Goal: Information Seeking & Learning: Learn about a topic

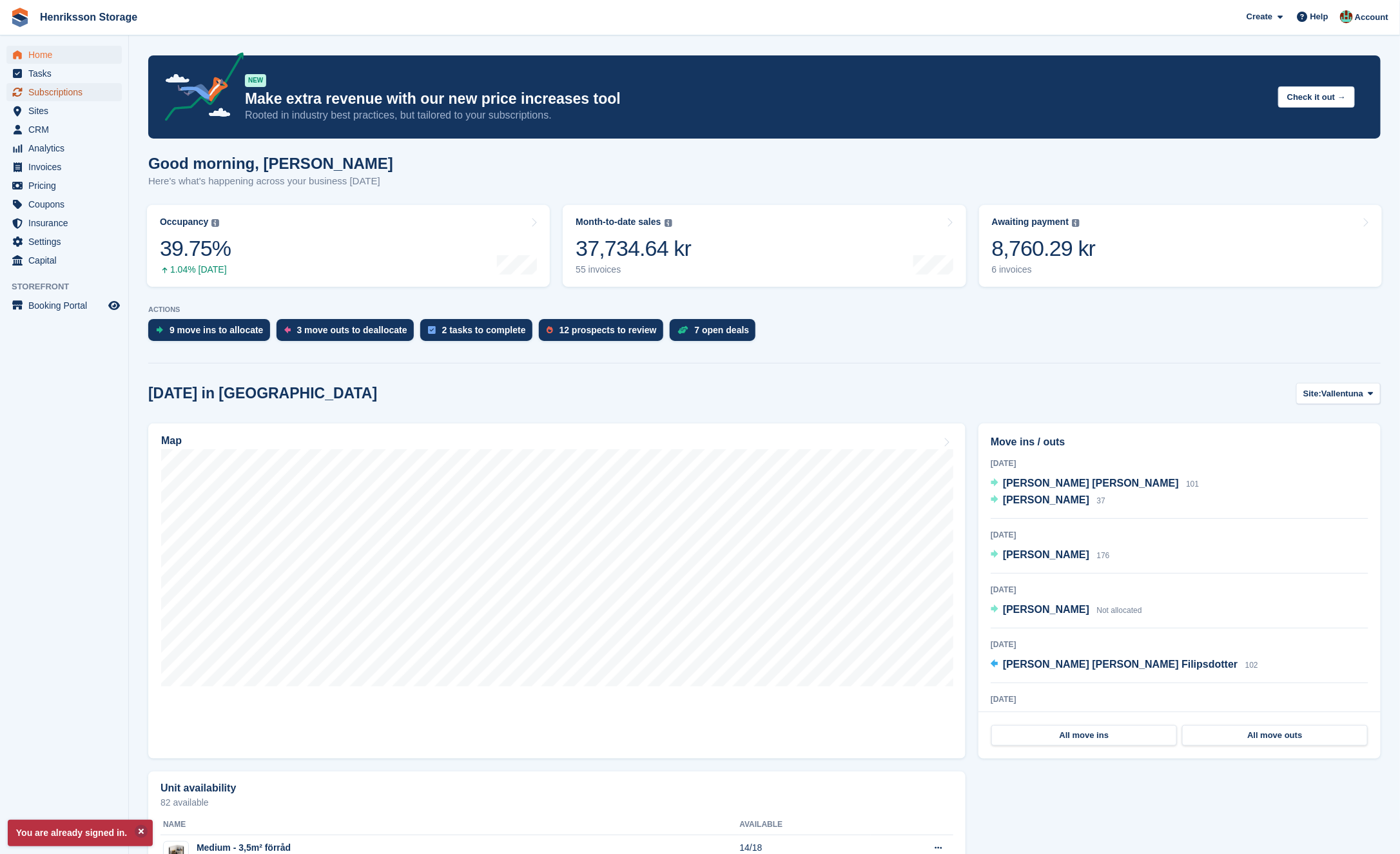
click at [76, 98] on span "Subscriptions" at bounding box center [67, 92] width 78 height 18
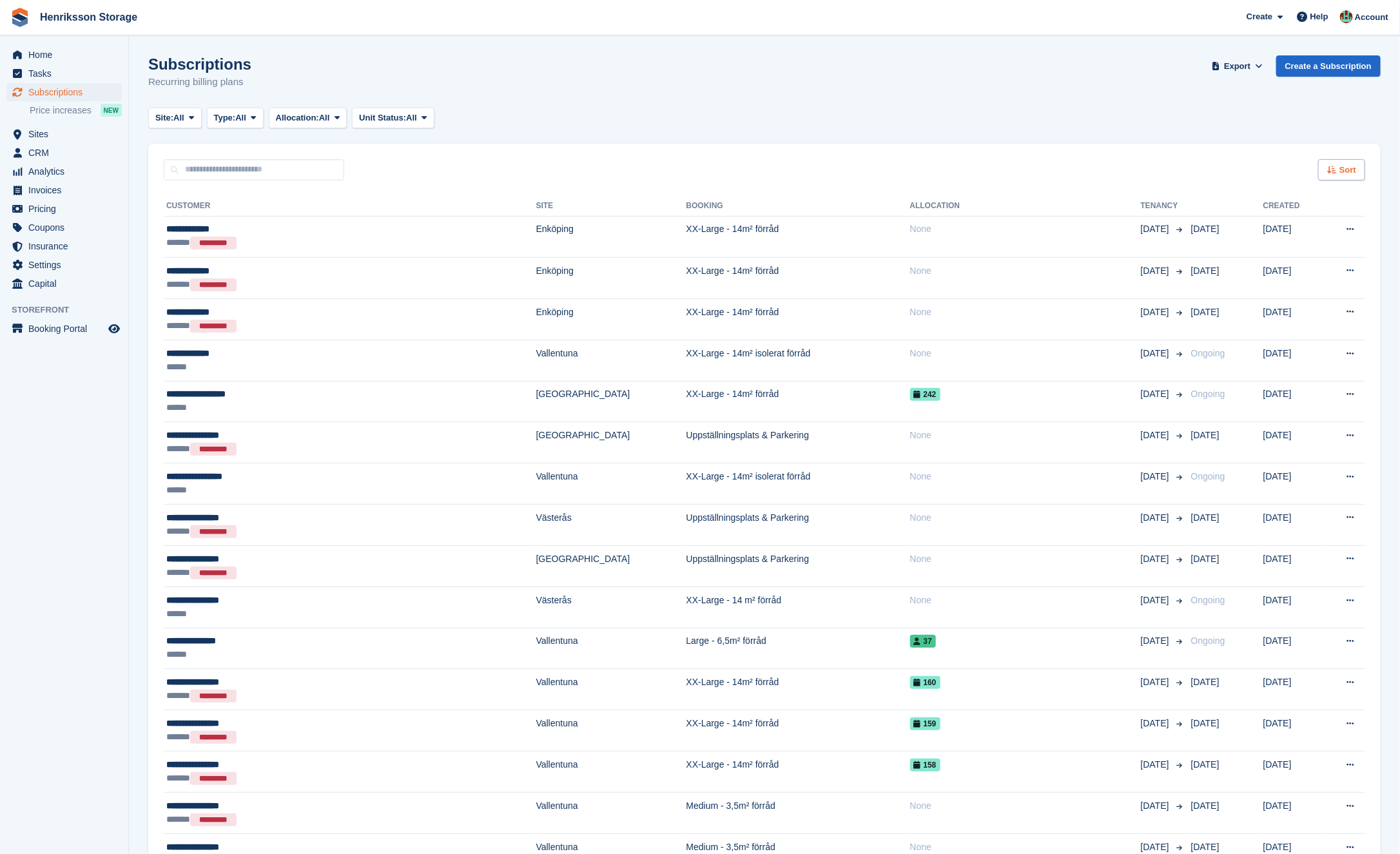
click at [1319, 165] on div "Sort" at bounding box center [1342, 170] width 47 height 21
click at [1295, 247] on span "Move in date" at bounding box center [1288, 251] width 51 height 10
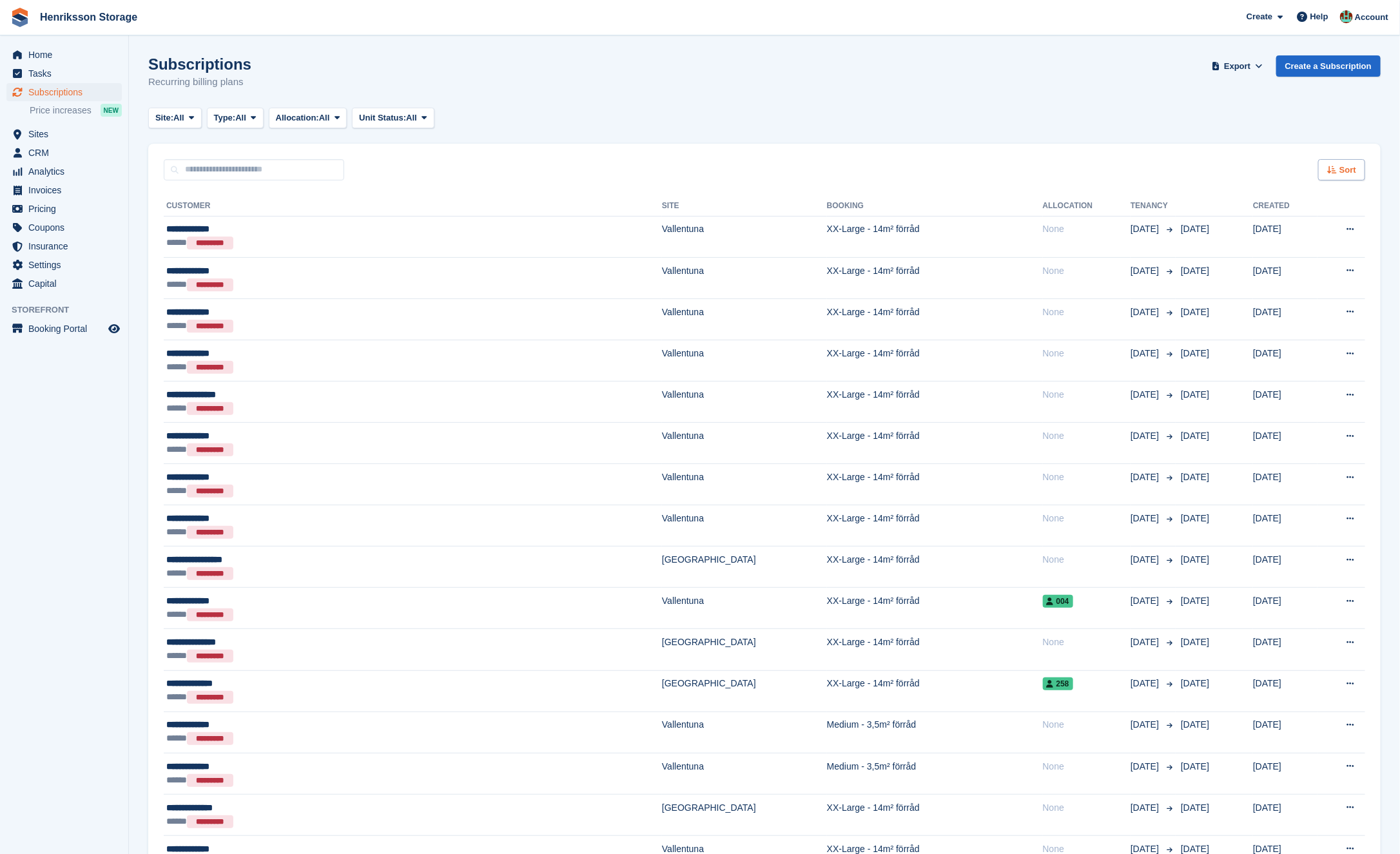
click at [1357, 170] on div "Sort" at bounding box center [1342, 170] width 47 height 21
click at [1299, 316] on span "Move in (newest first)" at bounding box center [1306, 320] width 92 height 10
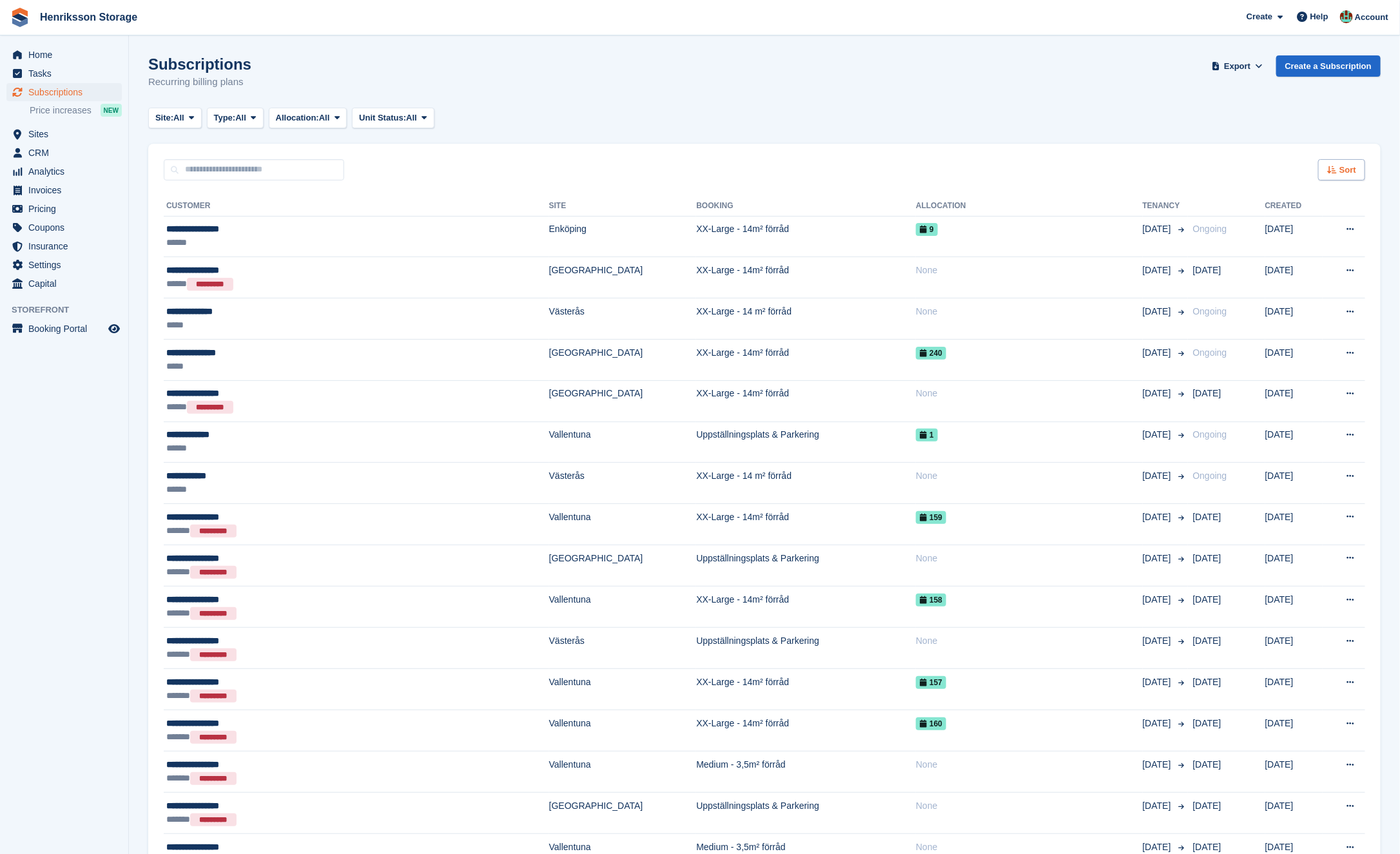
click at [1348, 173] on span "Sort" at bounding box center [1348, 170] width 17 height 13
click at [1307, 303] on span "Move in (oldest first)" at bounding box center [1305, 304] width 88 height 10
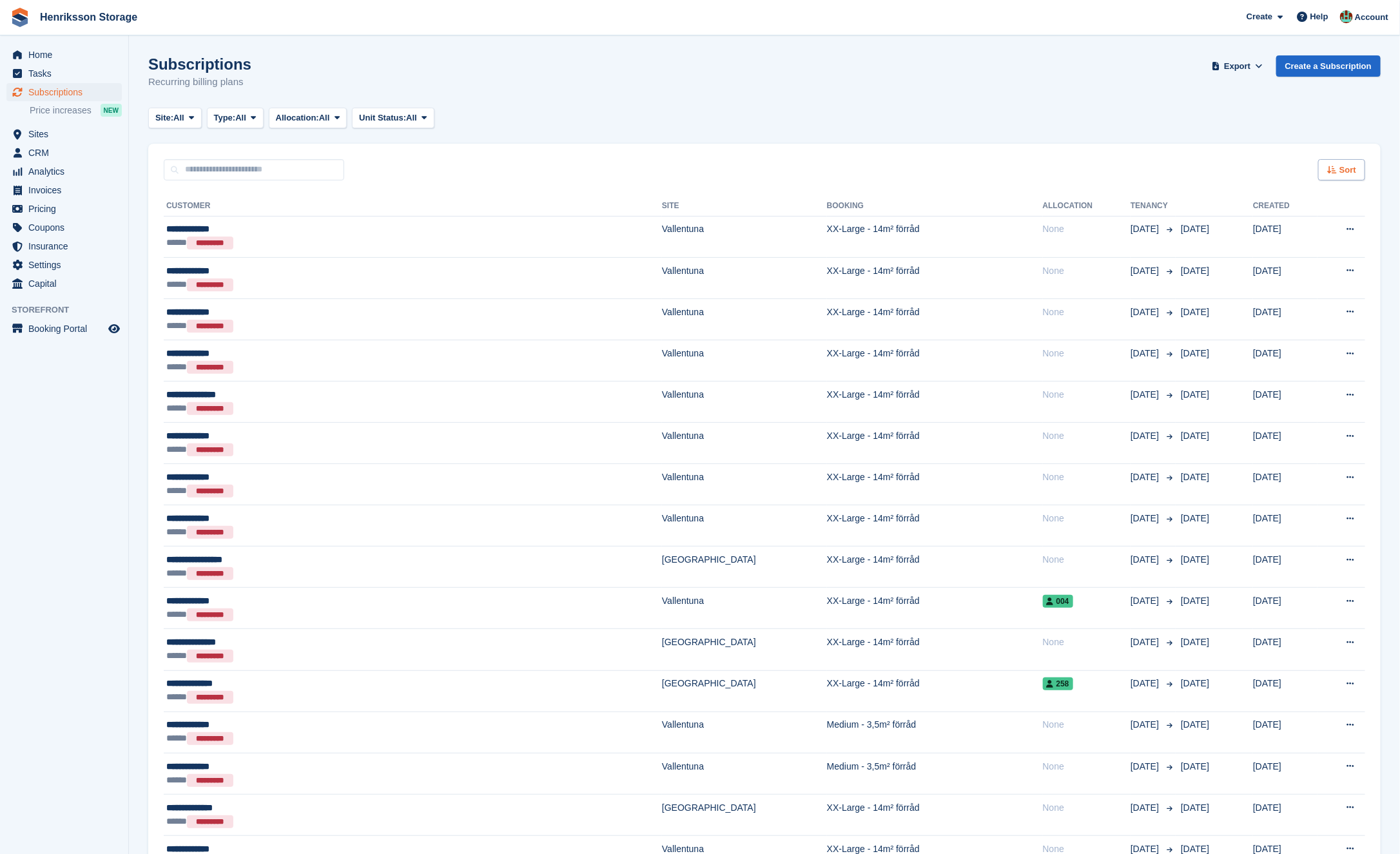
click at [1346, 162] on div "Sort" at bounding box center [1342, 170] width 47 height 21
click at [1297, 312] on div "Move in (oldest first) Move in (newest first)" at bounding box center [1306, 313] width 118 height 30
click at [1292, 322] on span "Move in (newest first)" at bounding box center [1306, 320] width 92 height 10
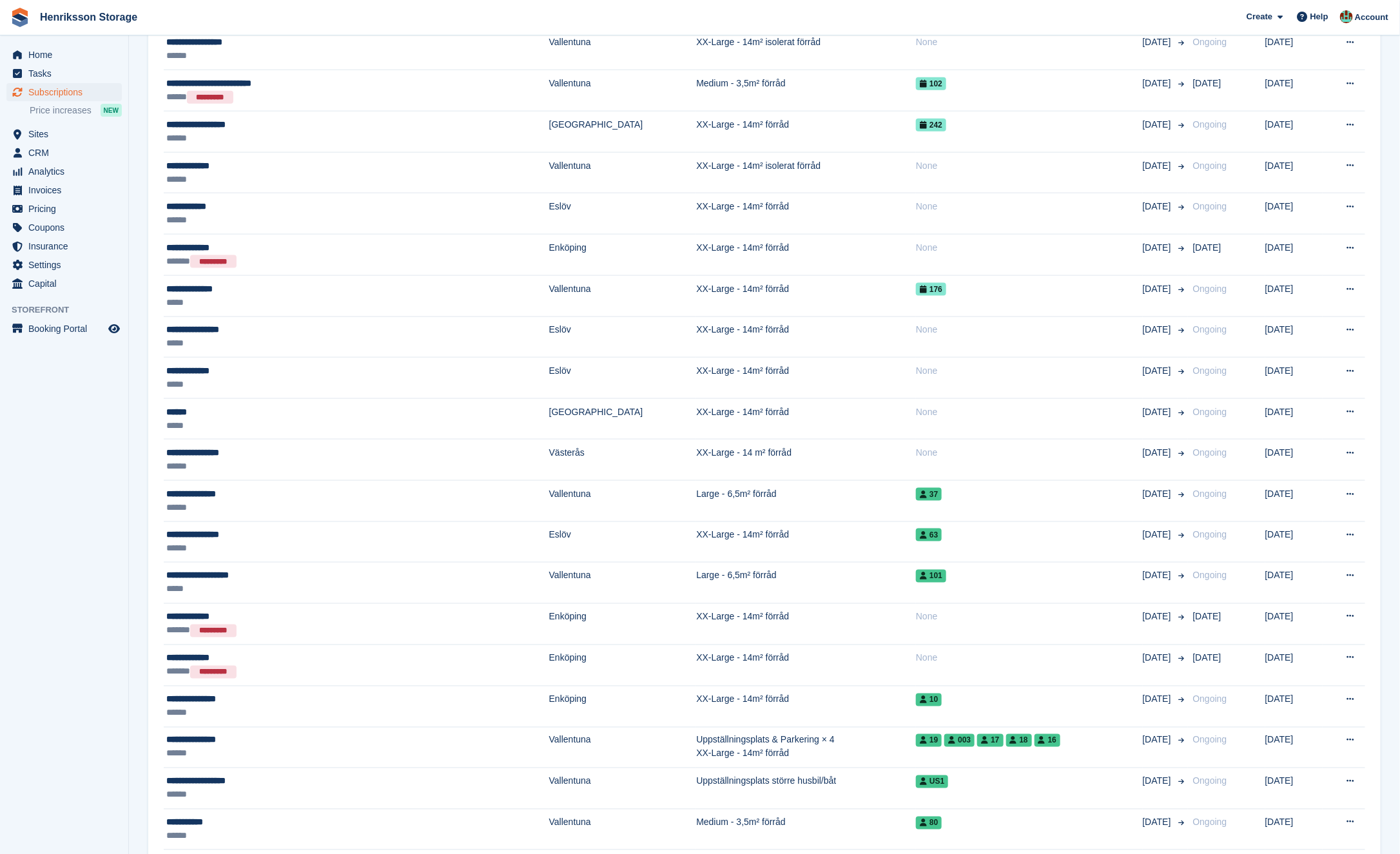
scroll to position [1054, 0]
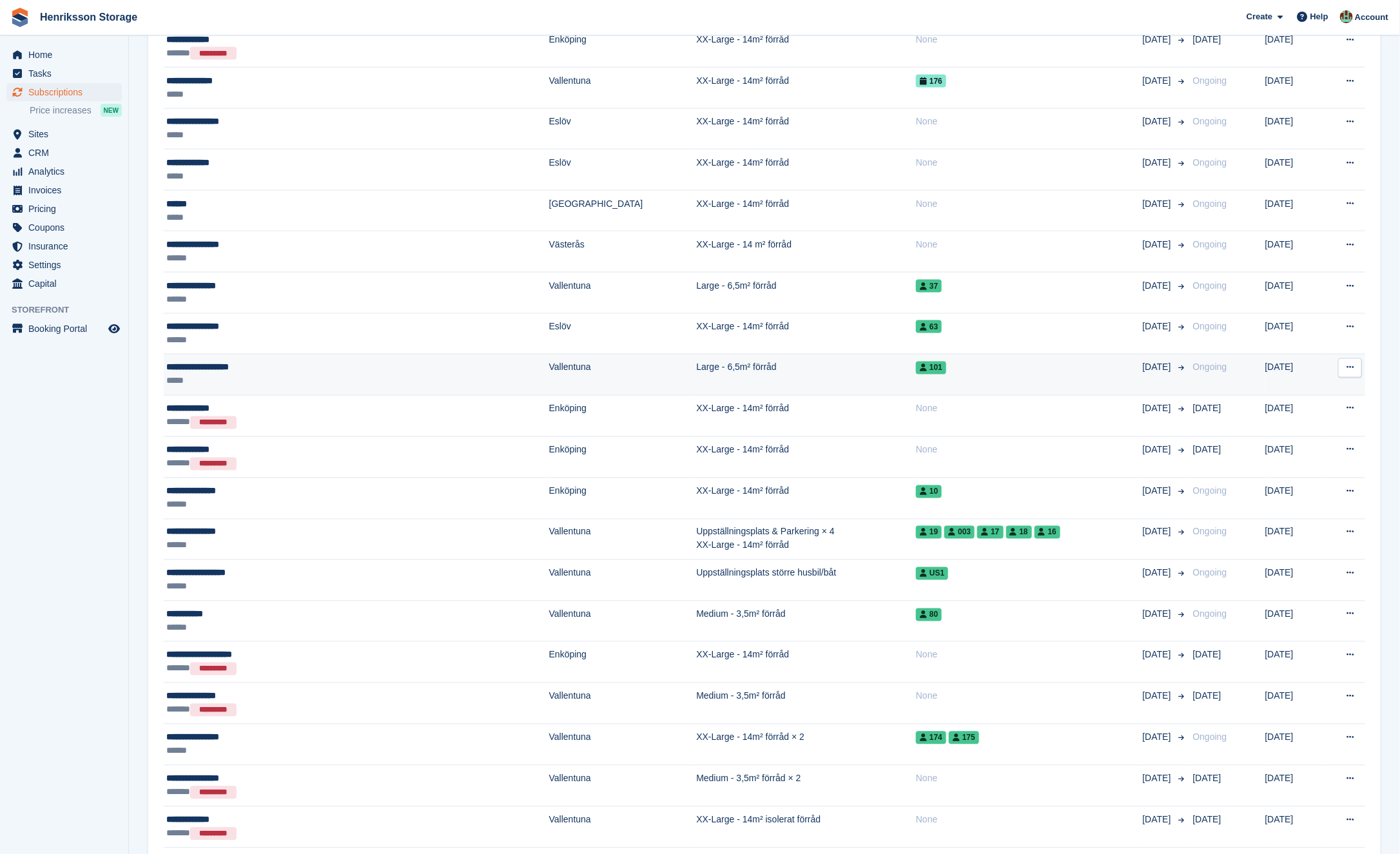
click at [923, 361] on div "101" at bounding box center [1030, 368] width 227 height 14
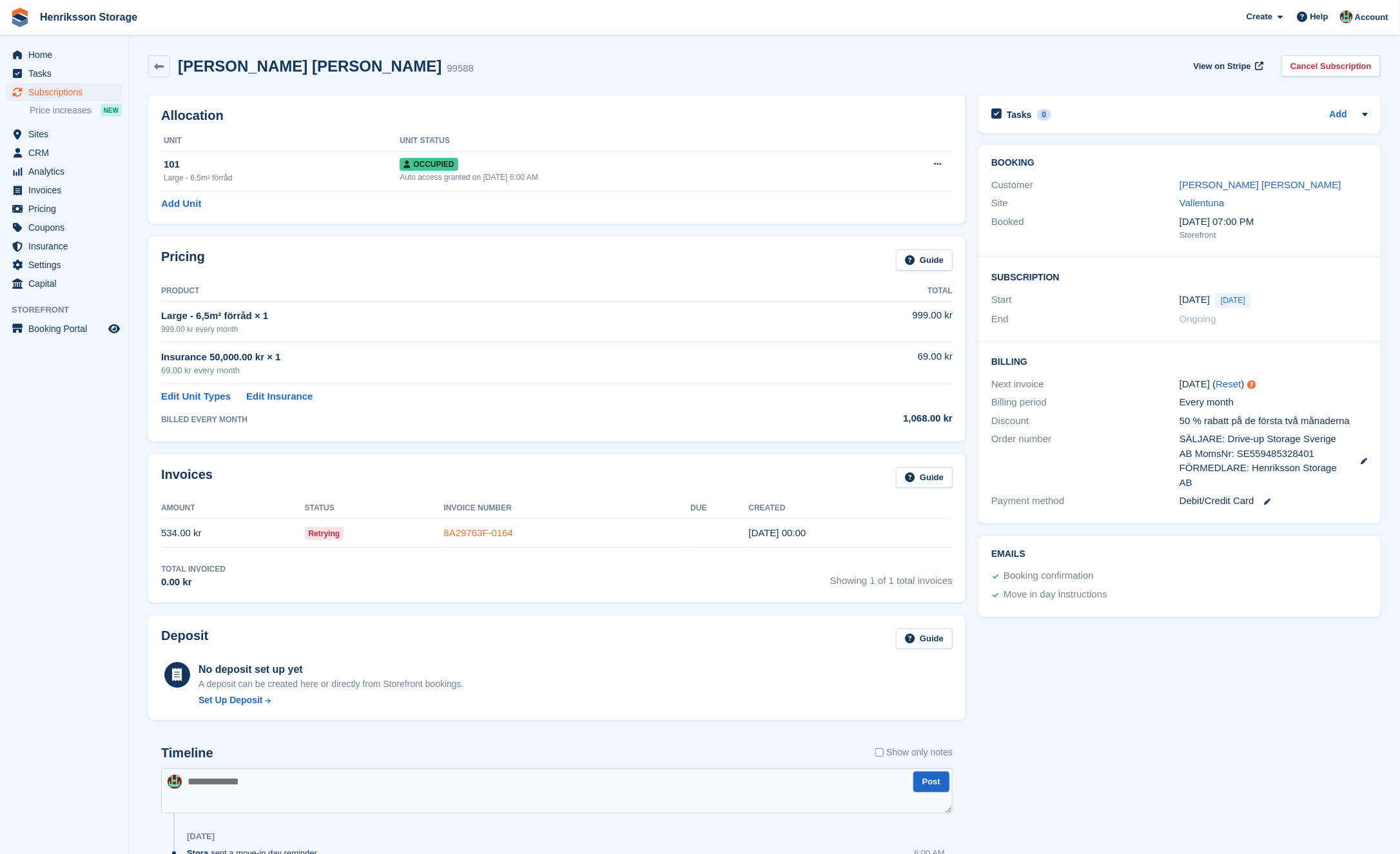
click at [455, 531] on link "8A29763F-0164" at bounding box center [479, 532] width 70 height 11
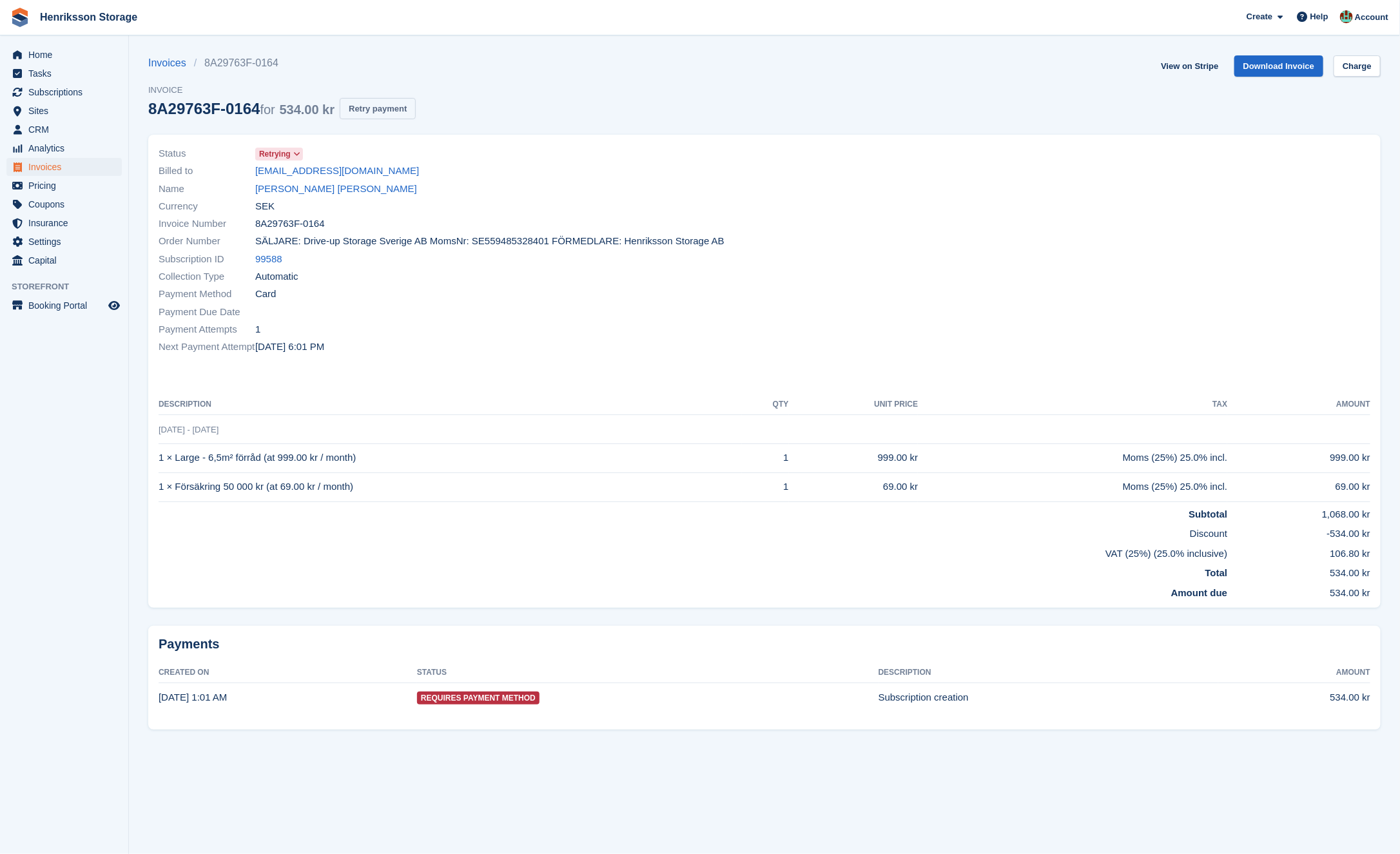
click at [383, 111] on button "Retry payment" at bounding box center [378, 109] width 76 height 21
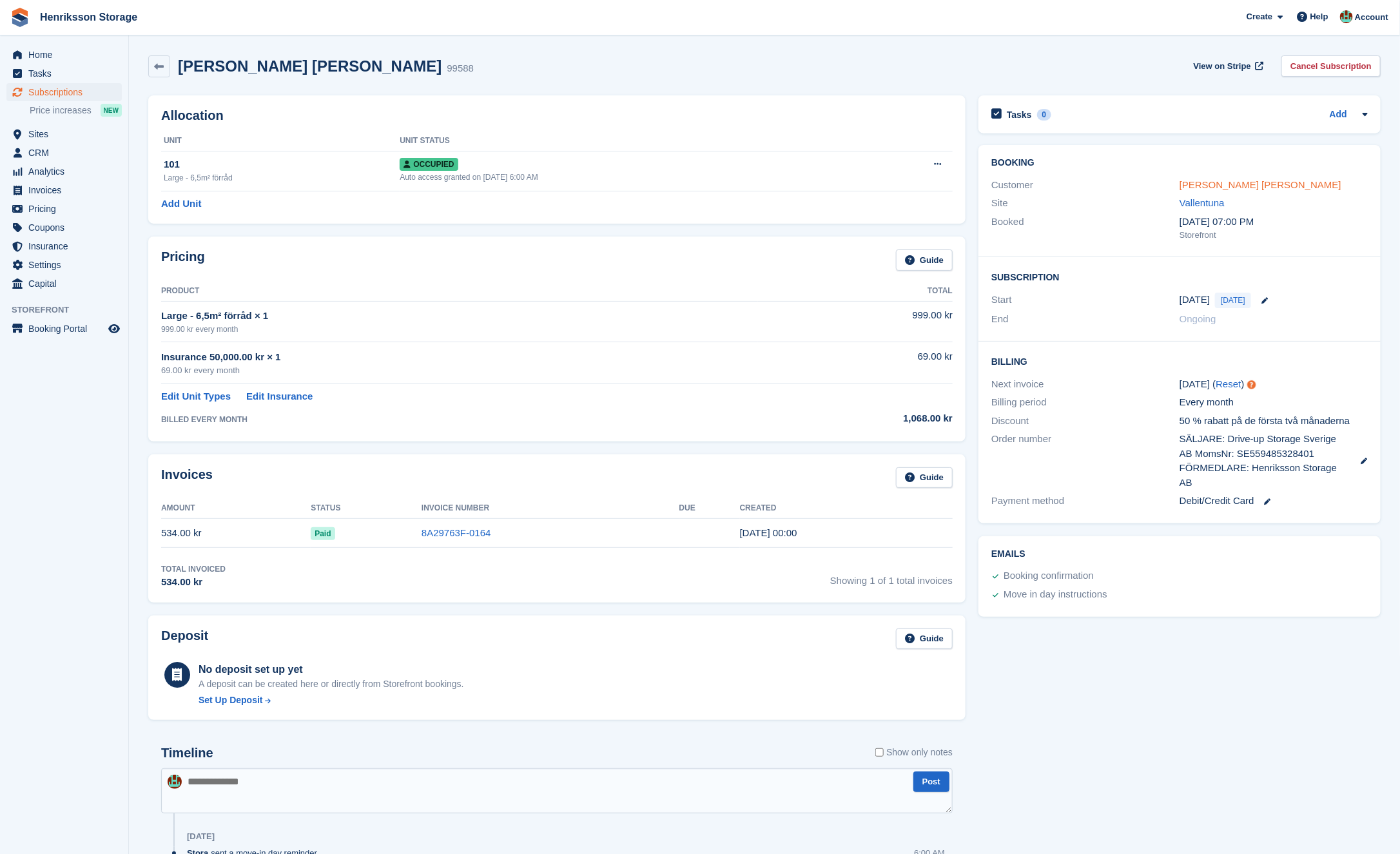
click at [1225, 187] on link "Habiba Haji Ibrahim" at bounding box center [1260, 184] width 162 height 11
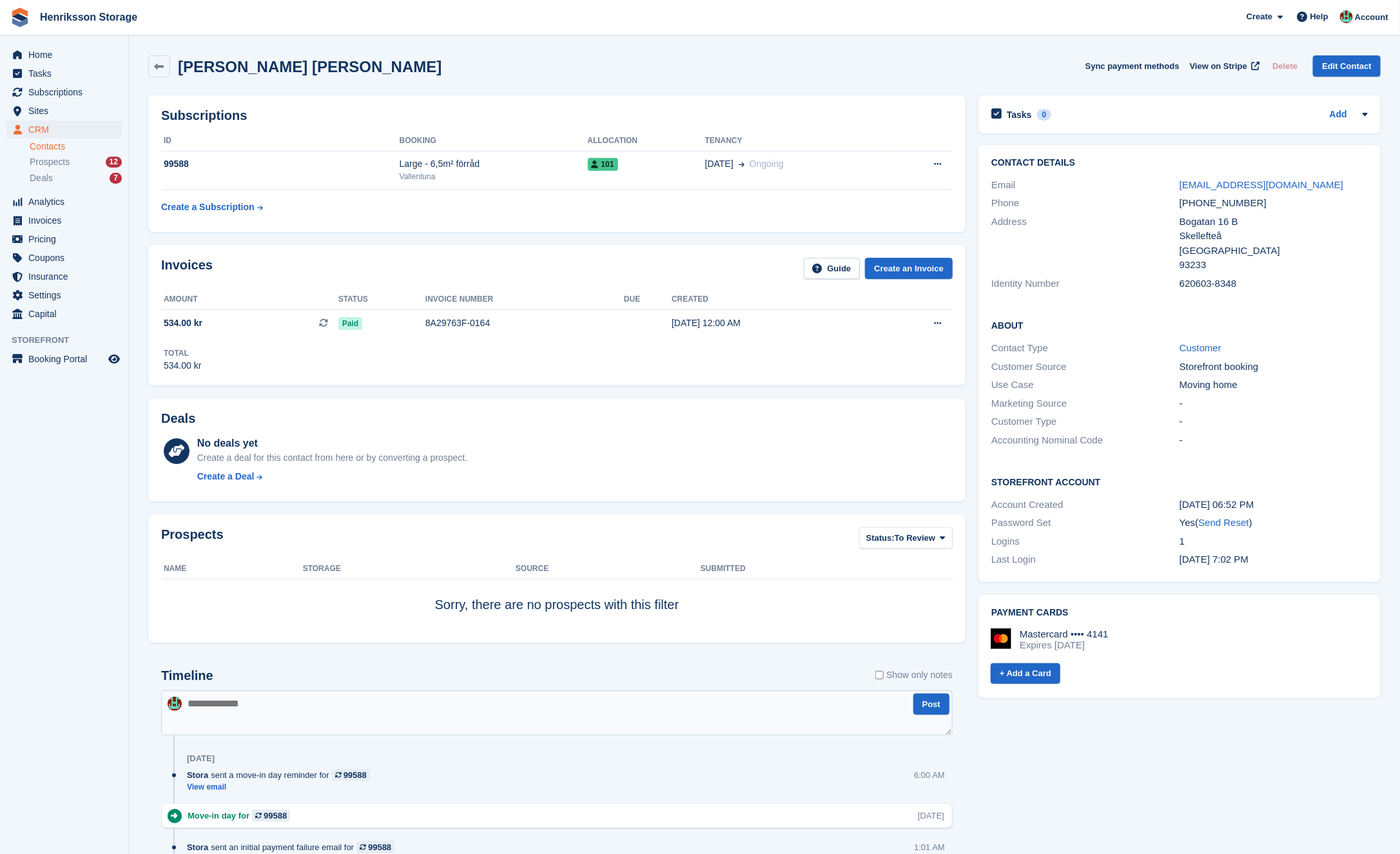
click at [1235, 202] on div "+46761581353" at bounding box center [1274, 203] width 188 height 15
click at [1224, 200] on div "+46761581353" at bounding box center [1274, 203] width 188 height 15
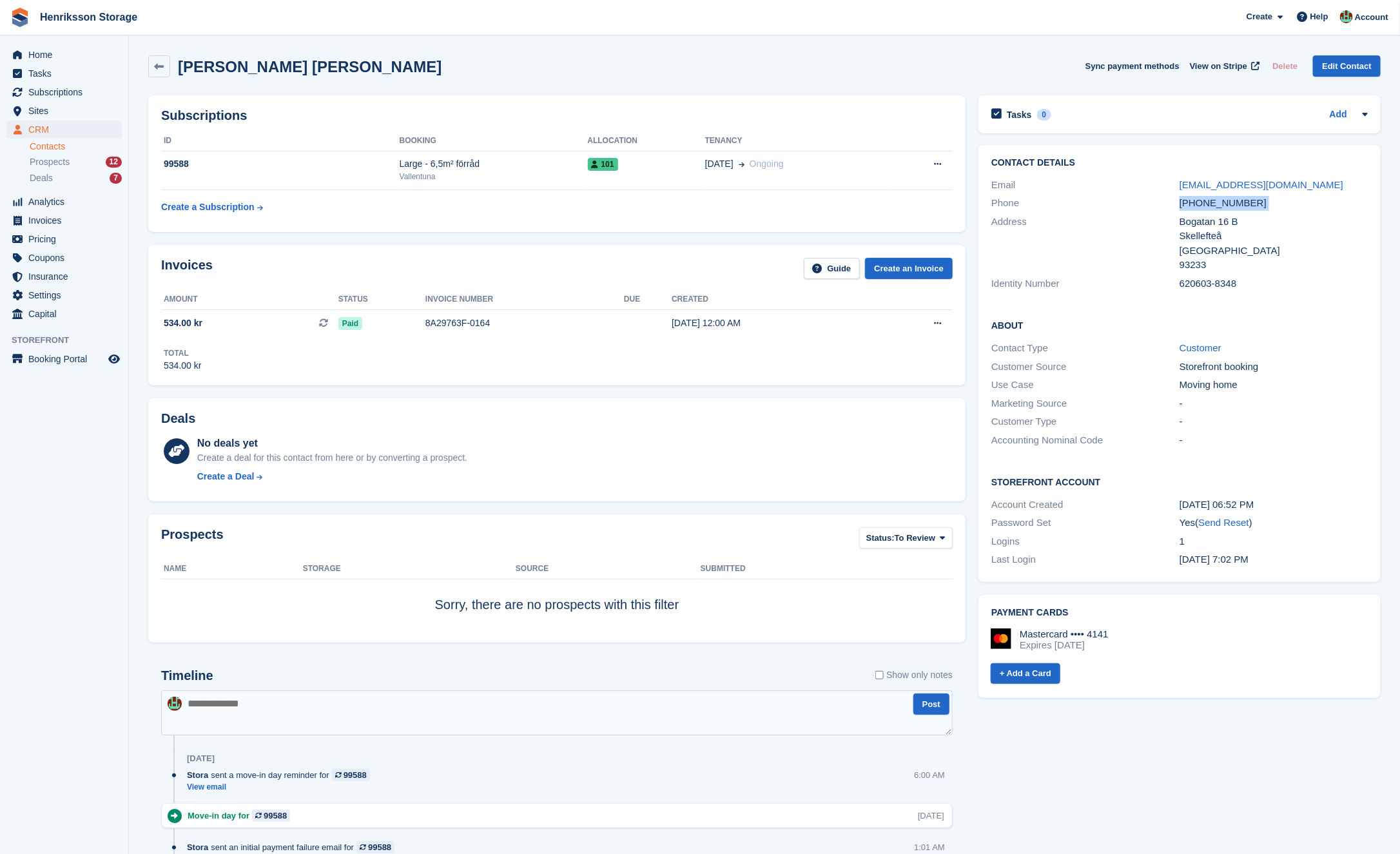
copy div "+46761581353"
click at [1234, 179] on div "xabiba.0603@gmail.com" at bounding box center [1274, 185] width 188 height 15
click at [1228, 186] on link "xabiba.0603@gmail.com" at bounding box center [1262, 184] width 164 height 11
click at [1210, 200] on div "+46761581353" at bounding box center [1274, 203] width 188 height 15
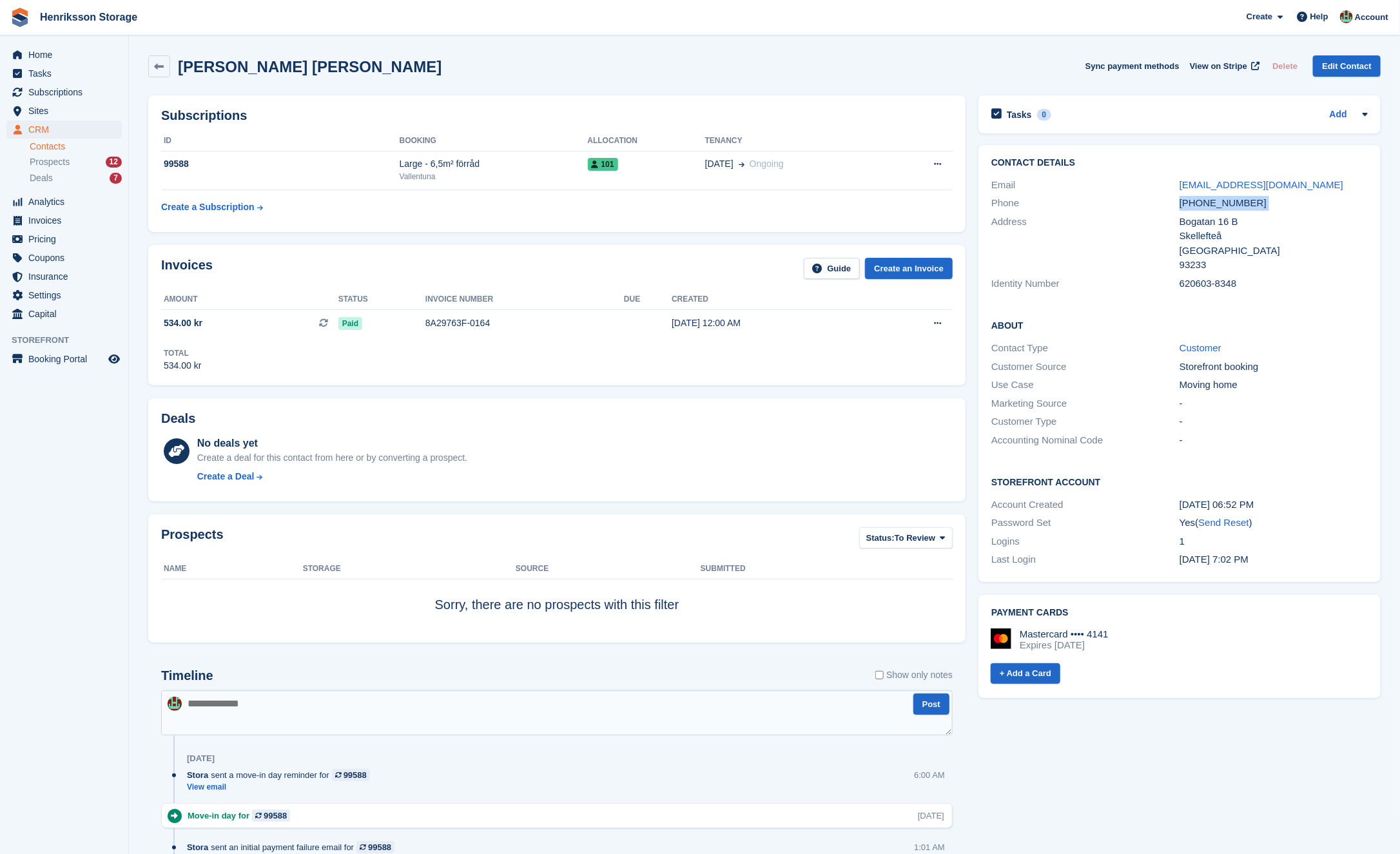
click at [1210, 200] on div "+46761581353" at bounding box center [1274, 203] width 188 height 15
copy div "+46761581353"
drag, startPoint x: 1312, startPoint y: 182, endPoint x: 1156, endPoint y: 182, distance: 156.0
click at [1156, 182] on div "Email xabiba.0603@gmail.com" at bounding box center [1180, 185] width 376 height 19
copy div "xabiba.0603@gmail.com"
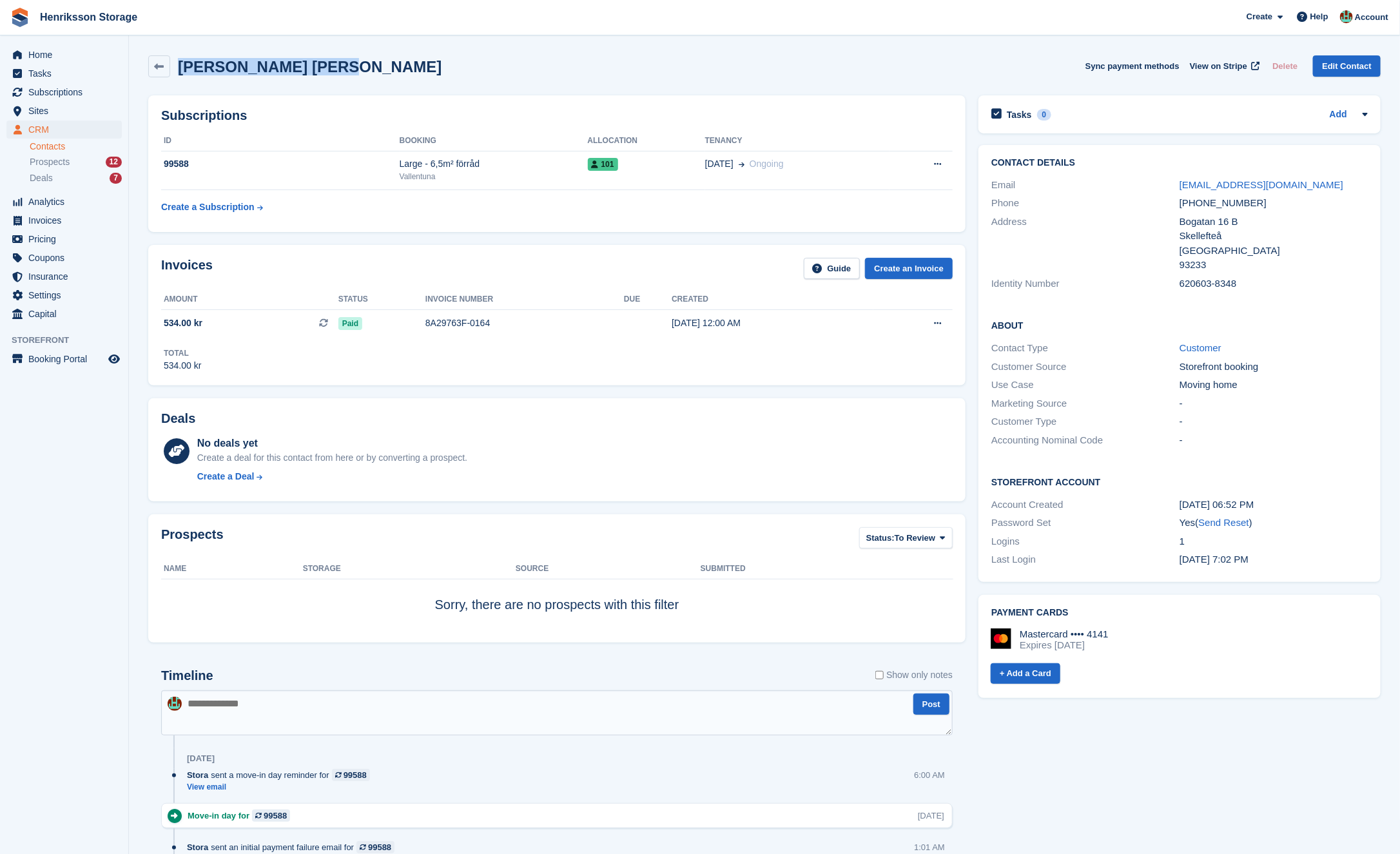
drag, startPoint x: 341, startPoint y: 77, endPoint x: 176, endPoint y: 63, distance: 165.6
click at [176, 63] on div "Habiba Haji Ibrahim Sync payment methods View on Stripe Delete Edit Contact" at bounding box center [764, 66] width 1233 height 22
copy h2 "Habiba Haji Ibrahim"
click at [60, 115] on span "Sites" at bounding box center [67, 110] width 78 height 18
click at [163, 68] on icon at bounding box center [160, 67] width 10 height 10
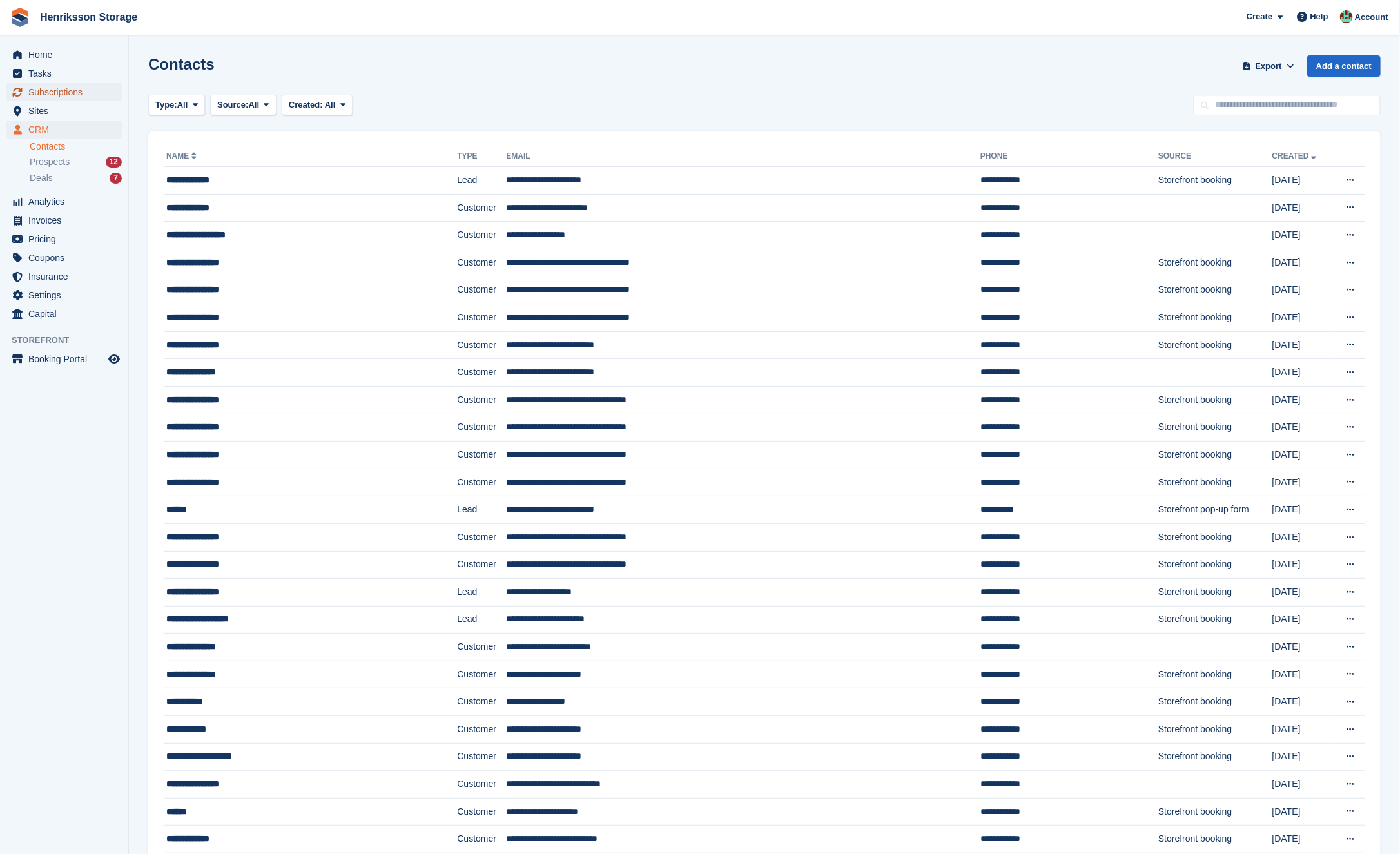
click at [63, 90] on span "Subscriptions" at bounding box center [67, 92] width 78 height 18
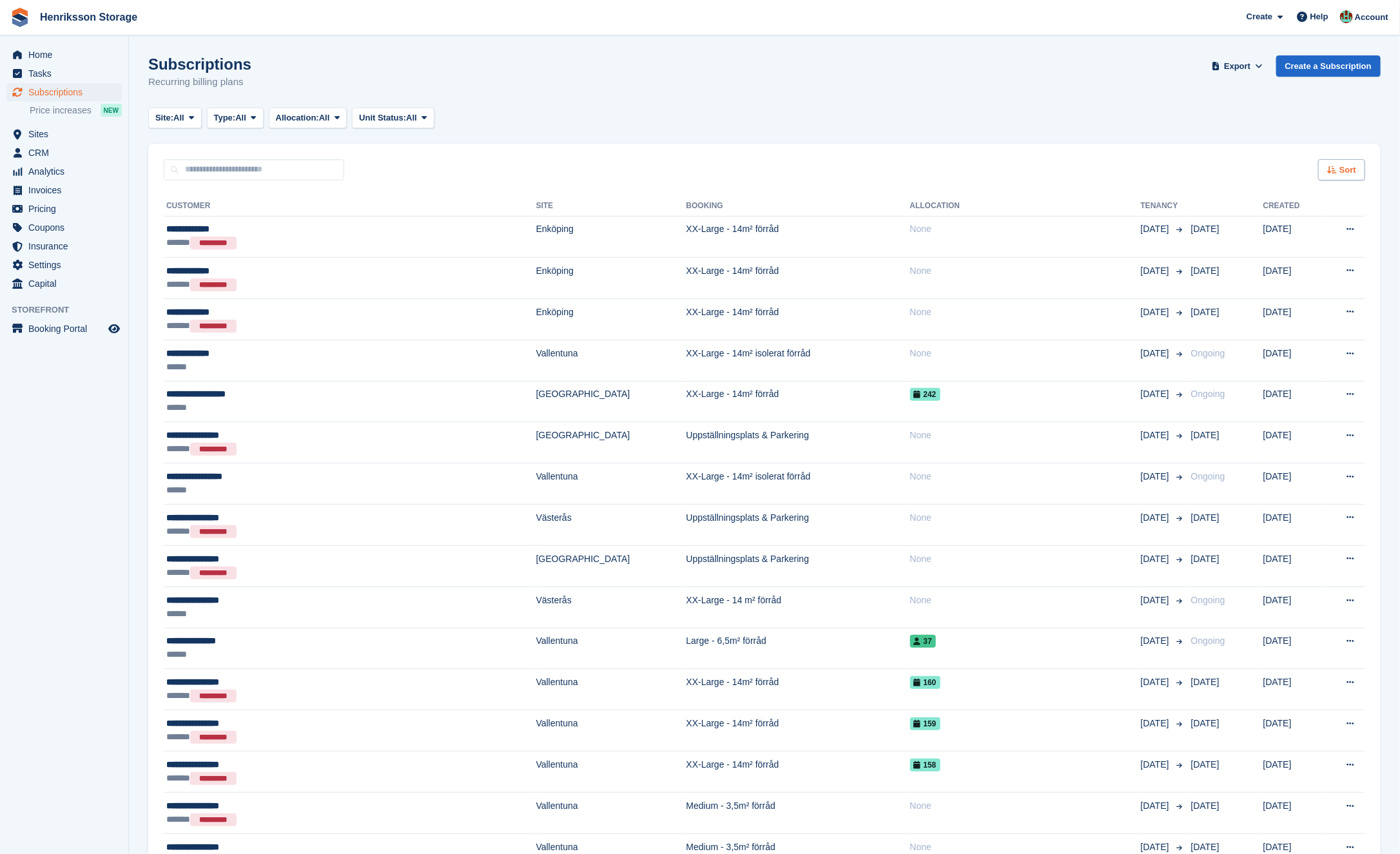
click at [1330, 172] on icon at bounding box center [1332, 170] width 10 height 9
click at [1287, 249] on span "Move in date" at bounding box center [1288, 251] width 51 height 10
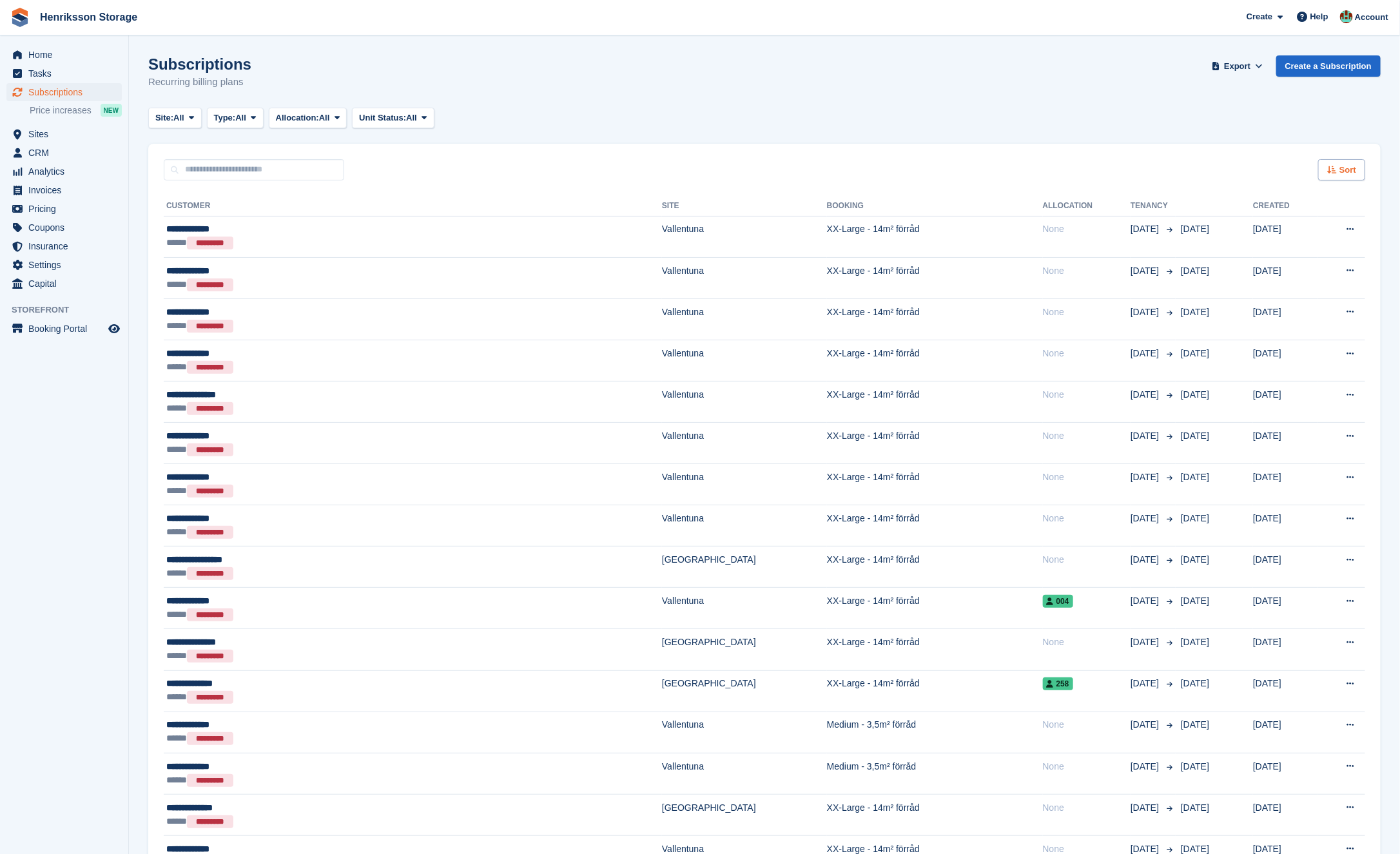
click at [1334, 170] on icon at bounding box center [1332, 170] width 10 height 9
click at [1287, 325] on span "Move in (newest first)" at bounding box center [1306, 320] width 92 height 10
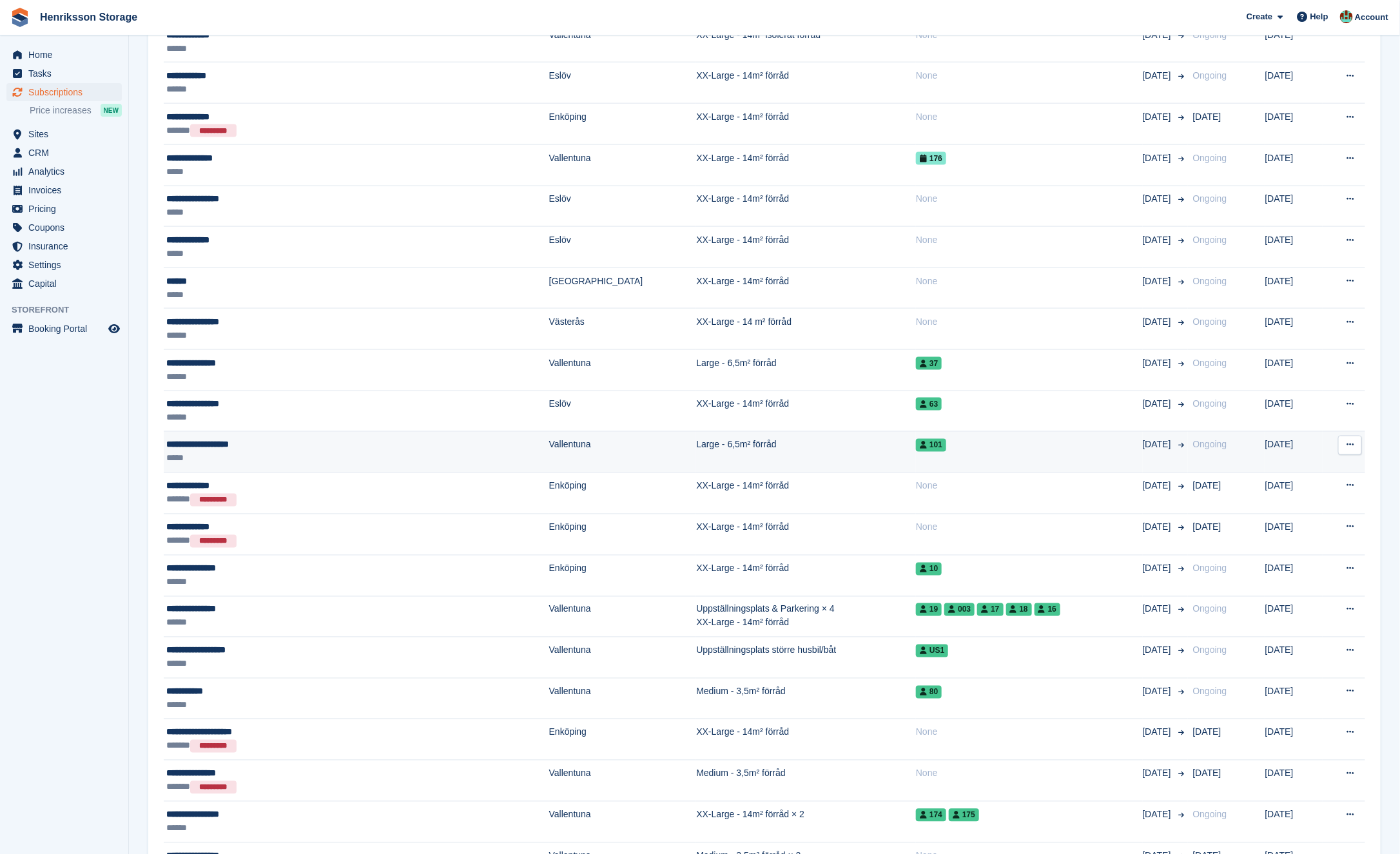
scroll to position [967, 0]
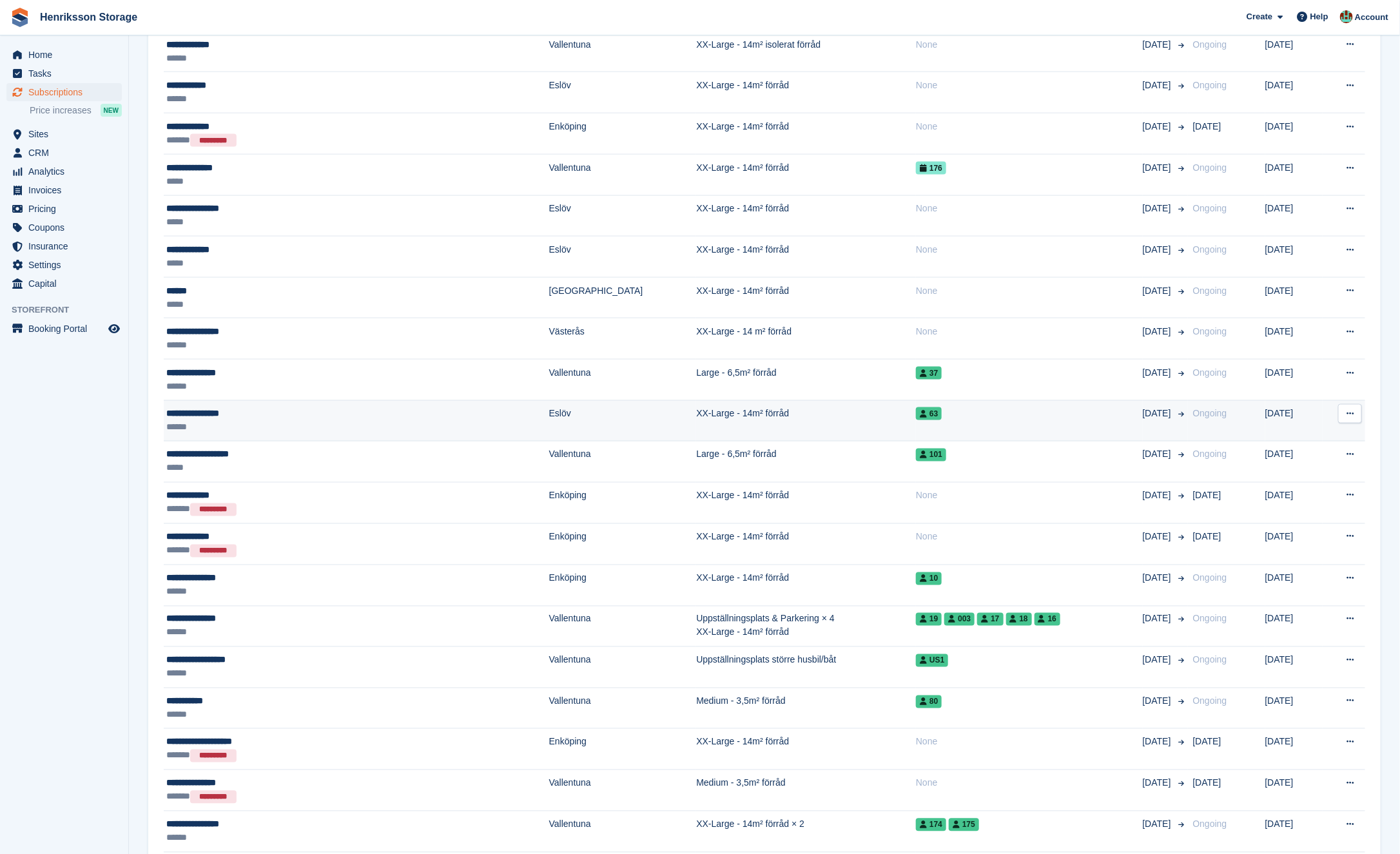
click at [218, 407] on div "**********" at bounding box center [287, 413] width 243 height 14
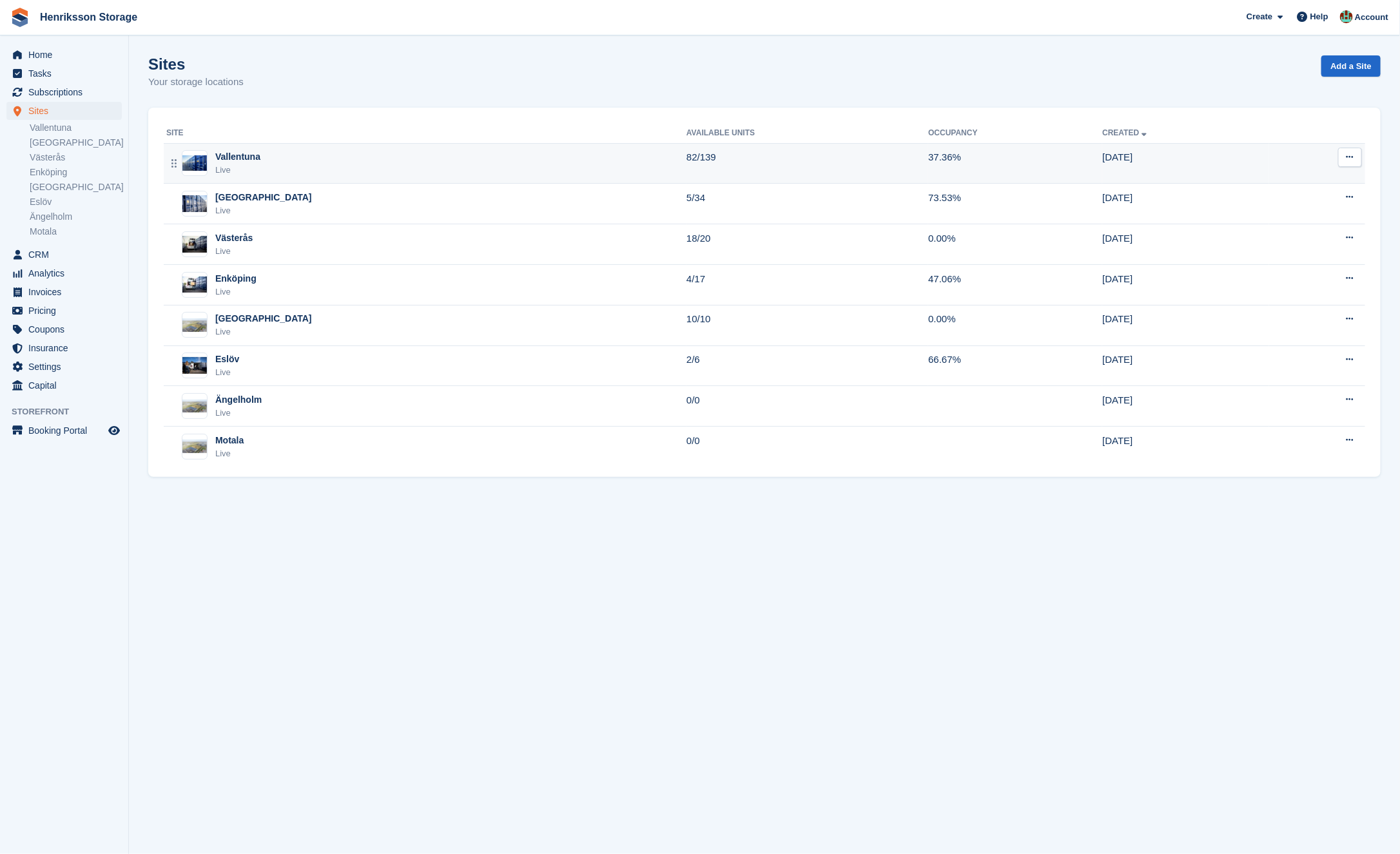
click at [274, 160] on div "Vallentuna Live" at bounding box center [426, 163] width 520 height 26
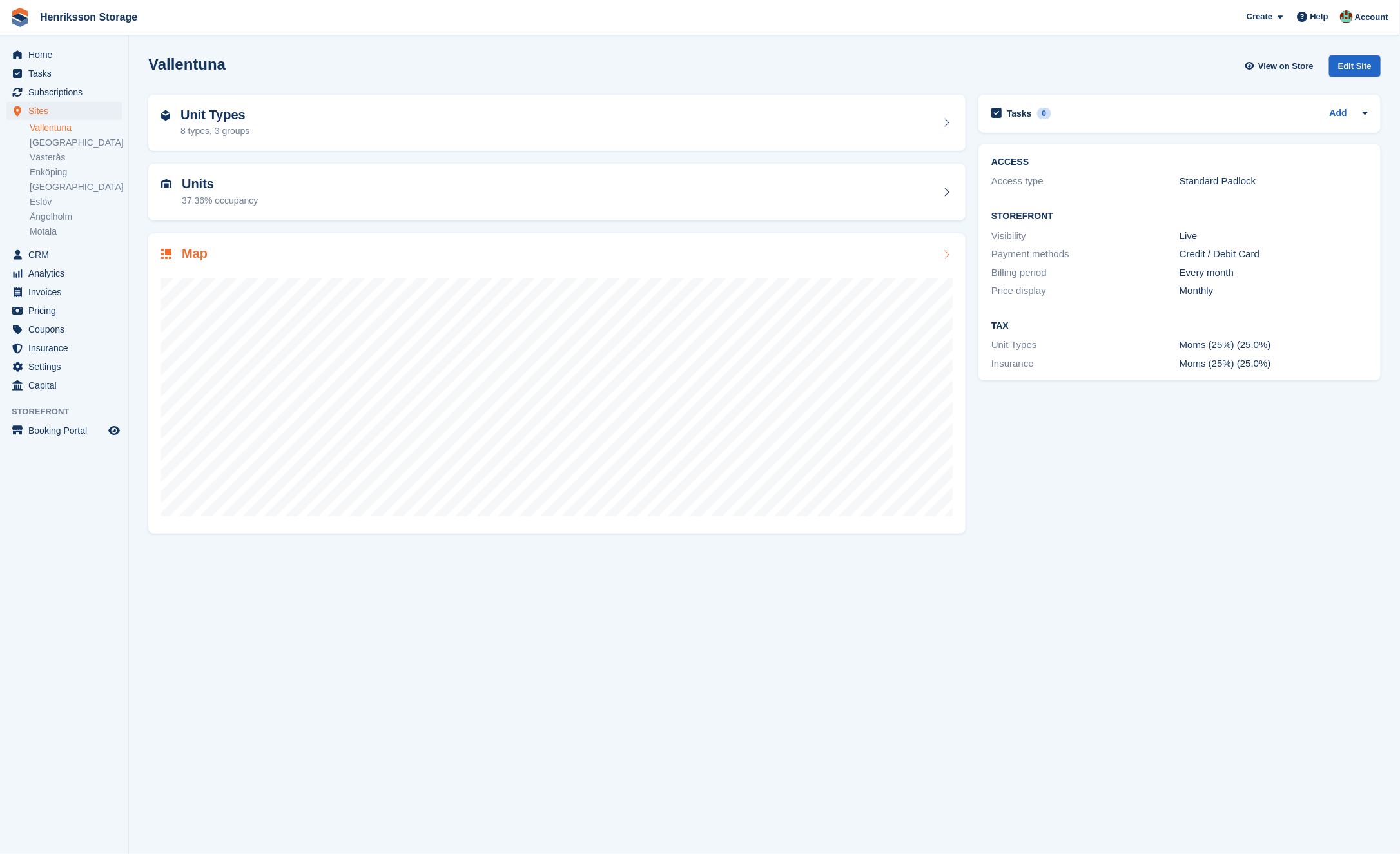
click at [312, 256] on div "Map" at bounding box center [556, 255] width 792 height 17
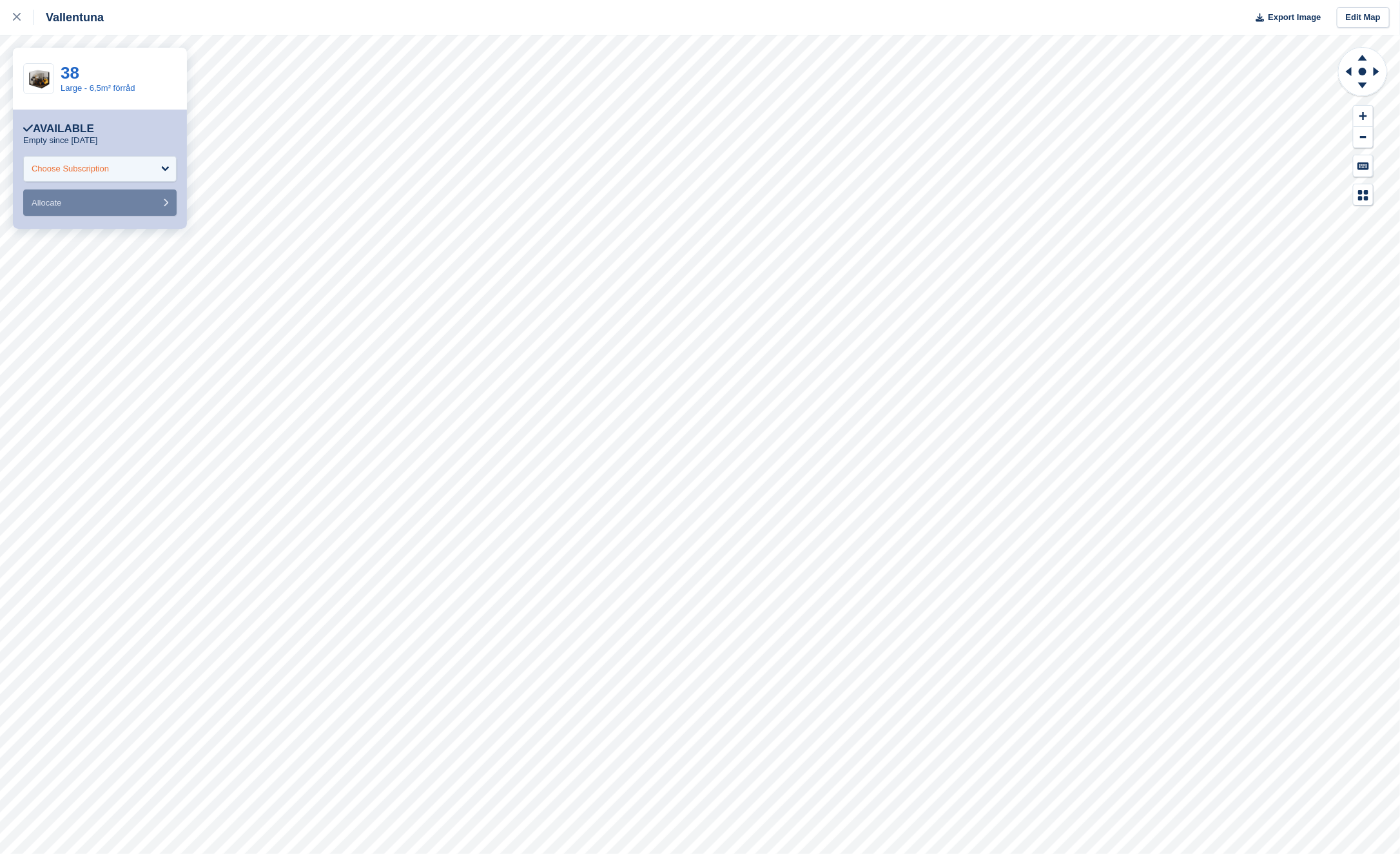
click at [145, 167] on div "Choose Subscription" at bounding box center [100, 169] width 153 height 26
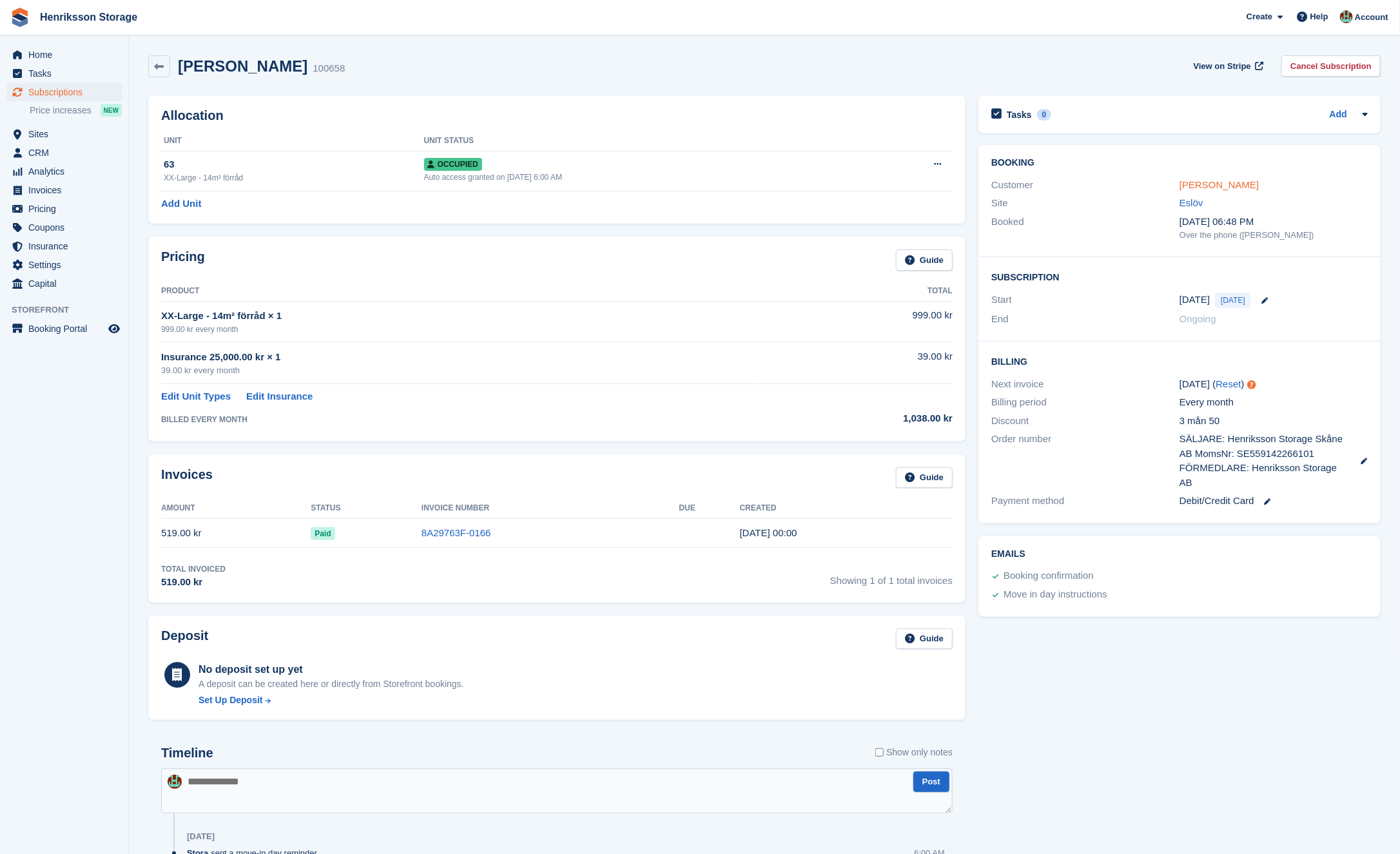
click at [1246, 181] on link "[PERSON_NAME]" at bounding box center [1219, 184] width 79 height 11
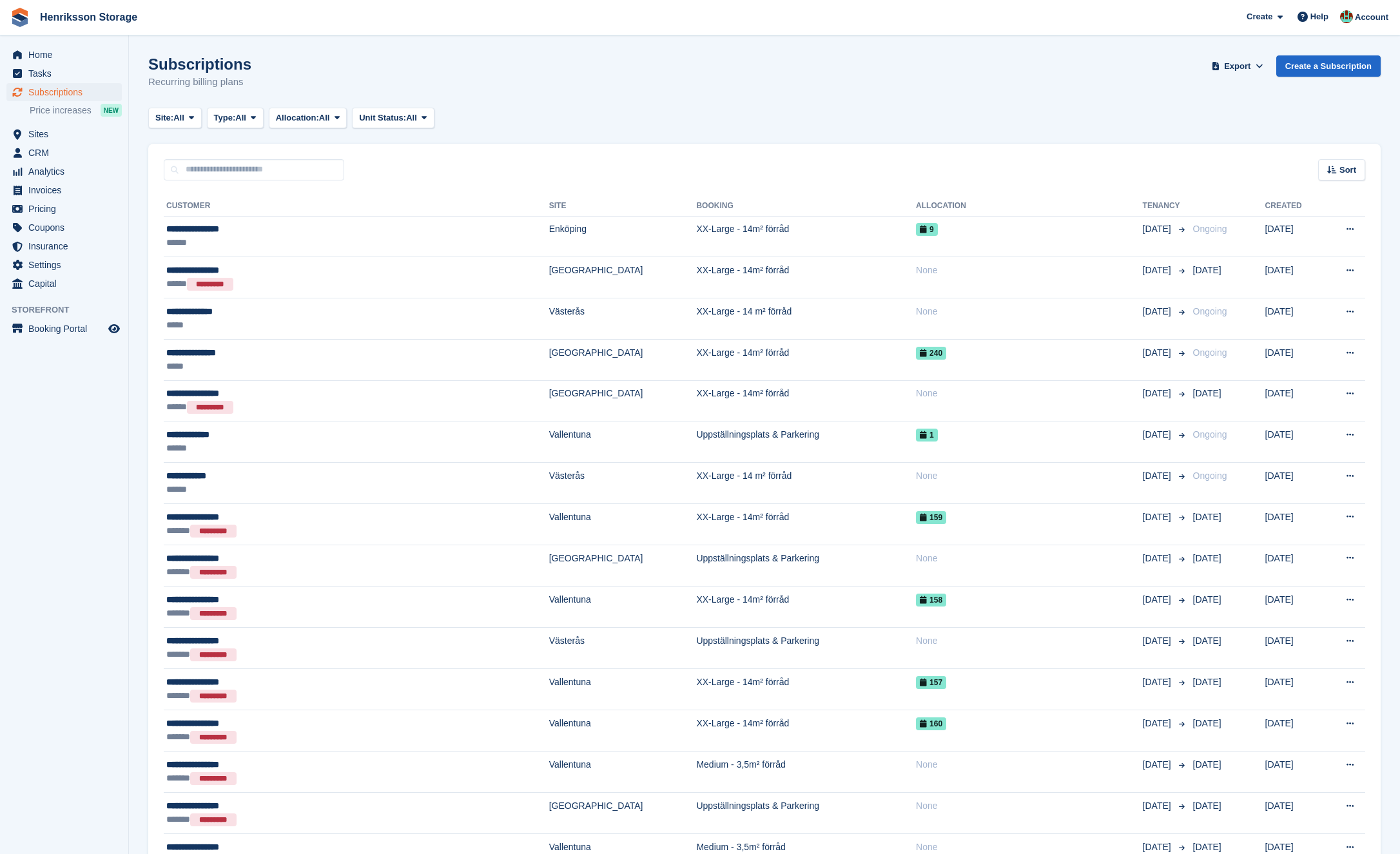
scroll to position [966, 0]
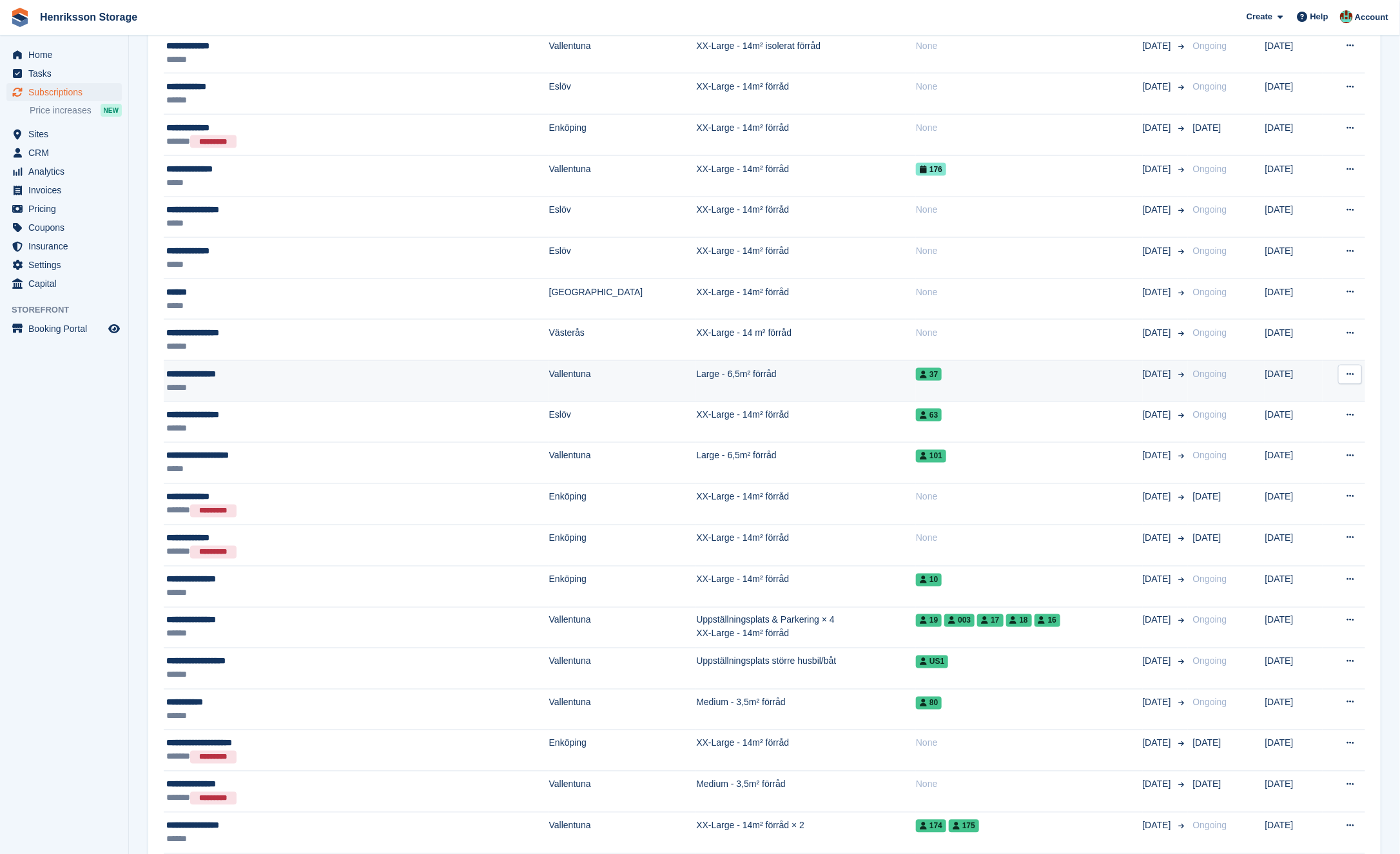
click at [271, 372] on div "**********" at bounding box center [287, 374] width 243 height 14
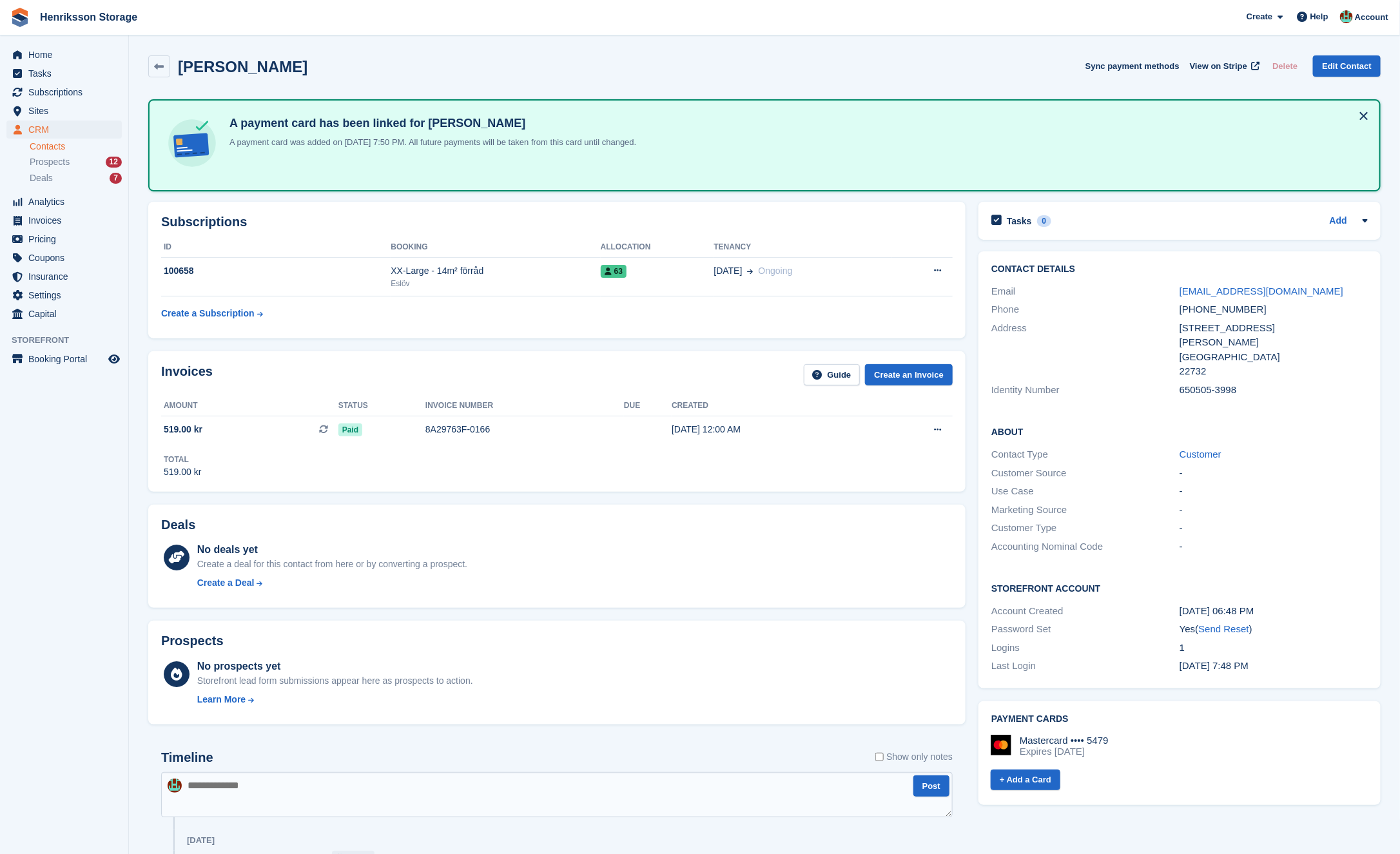
click at [1204, 306] on div "[PHONE_NUMBER]" at bounding box center [1274, 309] width 188 height 15
copy div "[PHONE_NUMBER]"
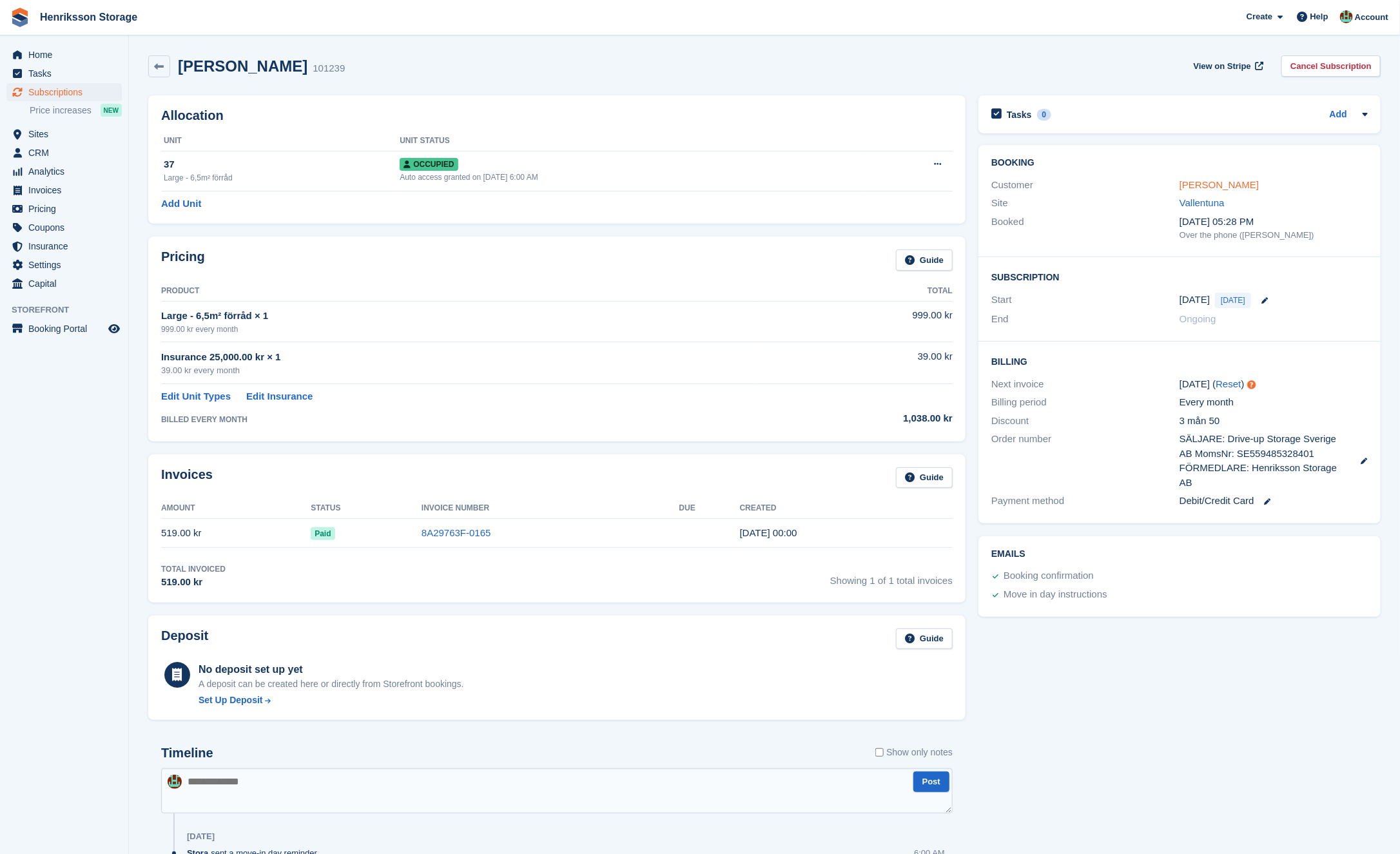
click at [1198, 180] on link "[PERSON_NAME]" at bounding box center [1219, 184] width 79 height 11
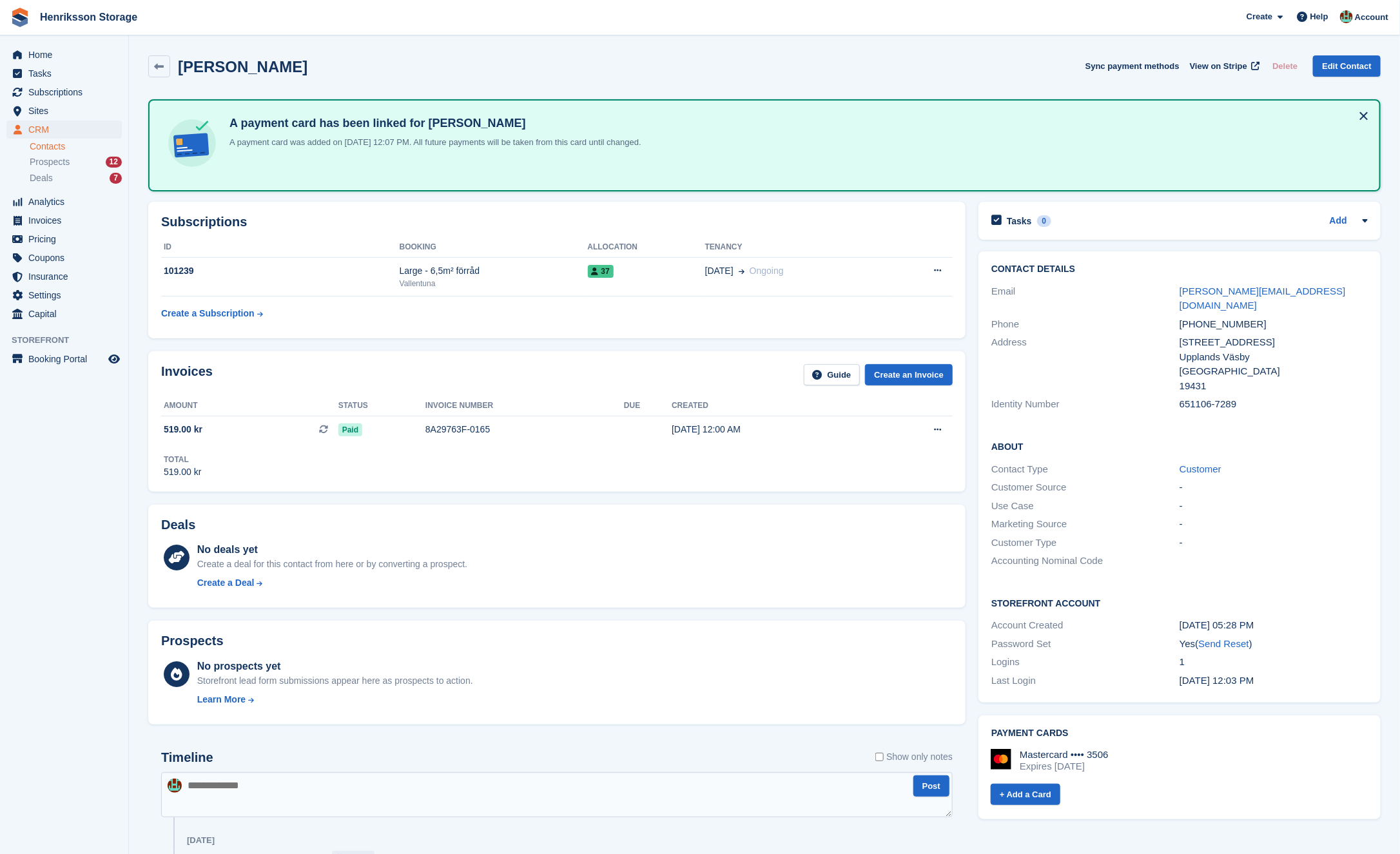
click at [1230, 317] on div "+46737386733" at bounding box center [1274, 324] width 188 height 15
copy div "+46737386733"
click at [73, 117] on span "Sites" at bounding box center [67, 110] width 78 height 18
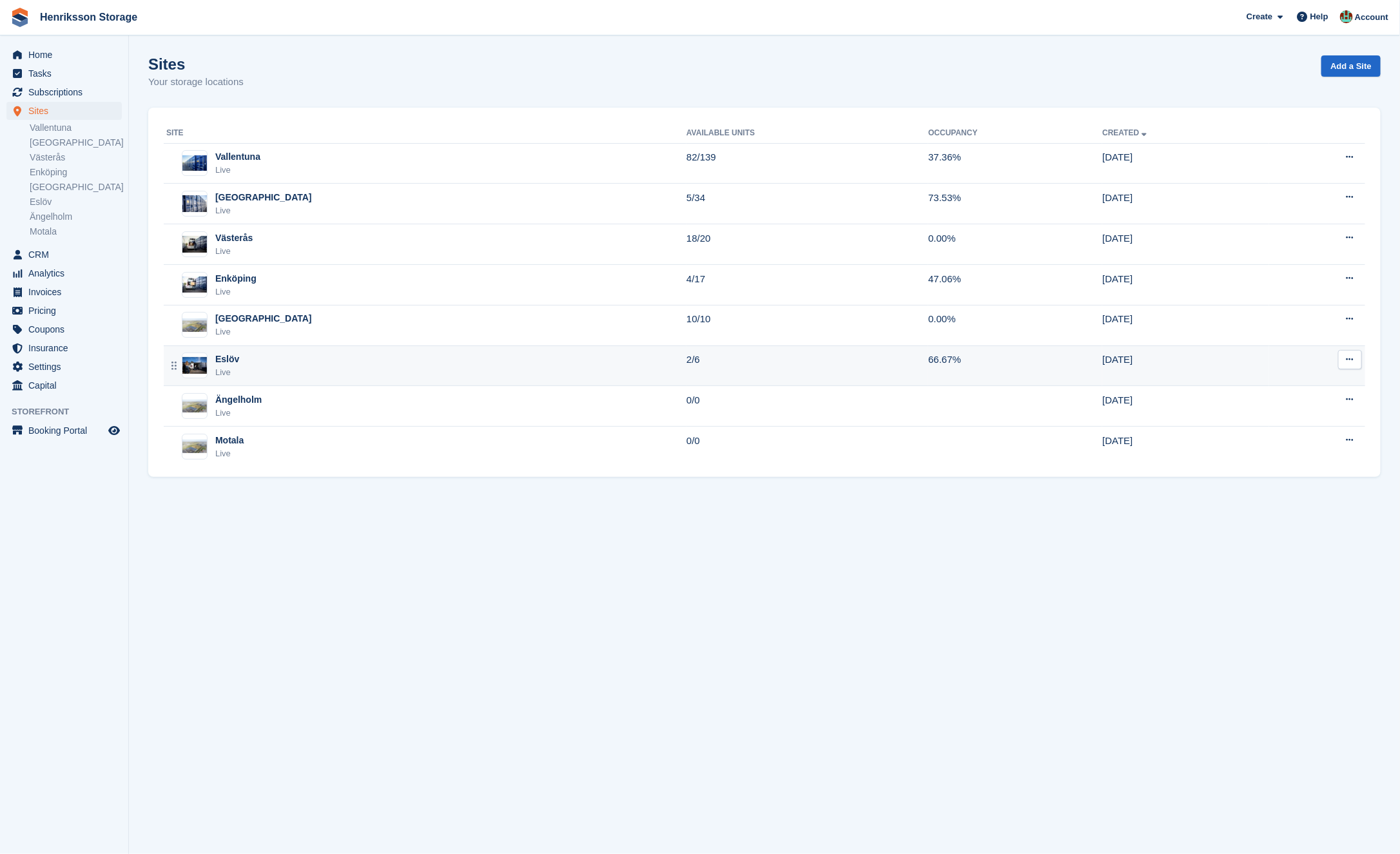
click at [276, 361] on div "Eslöv Live" at bounding box center [426, 365] width 520 height 26
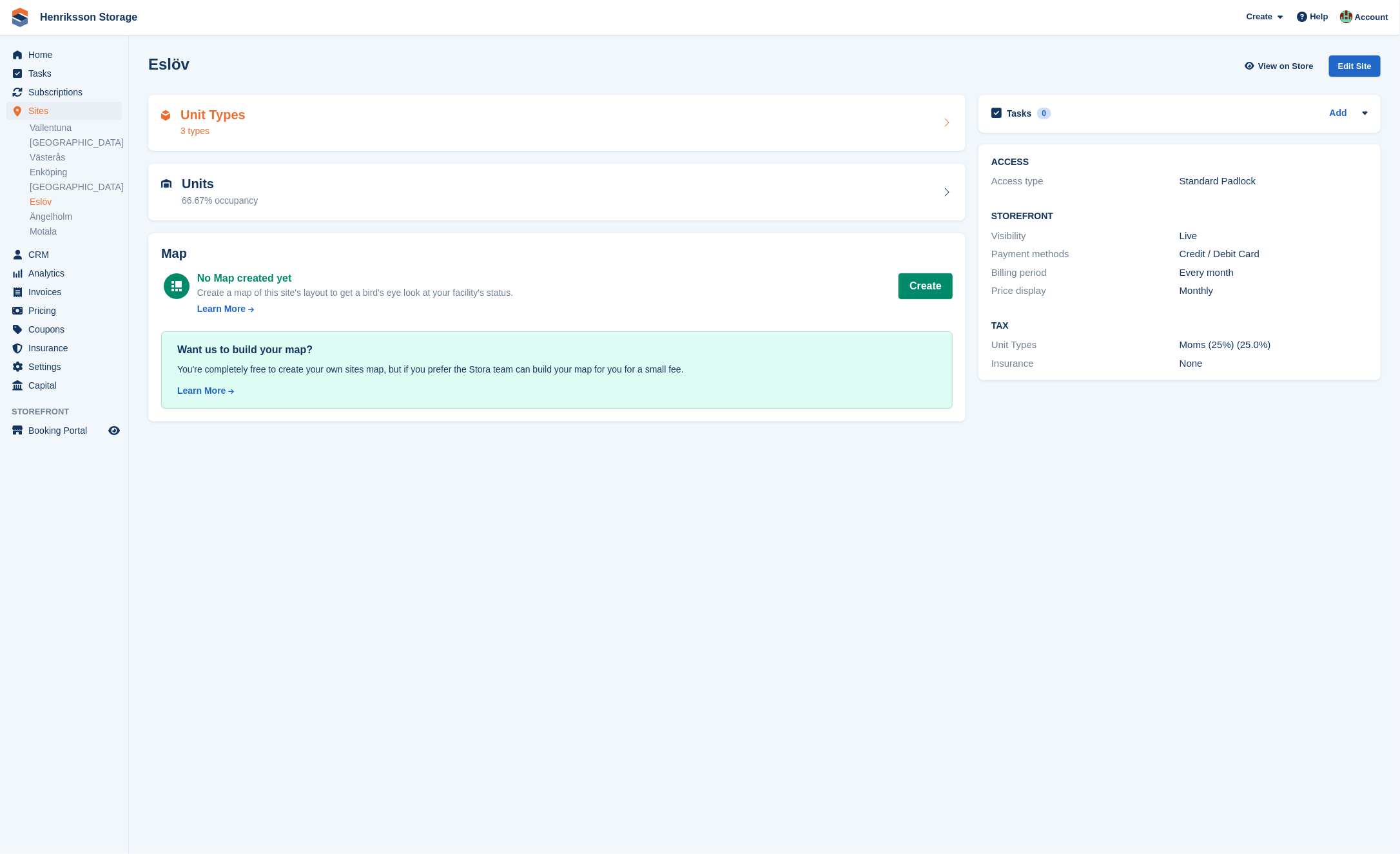
click at [372, 102] on div "Unit Types 3 types" at bounding box center [556, 123] width 817 height 57
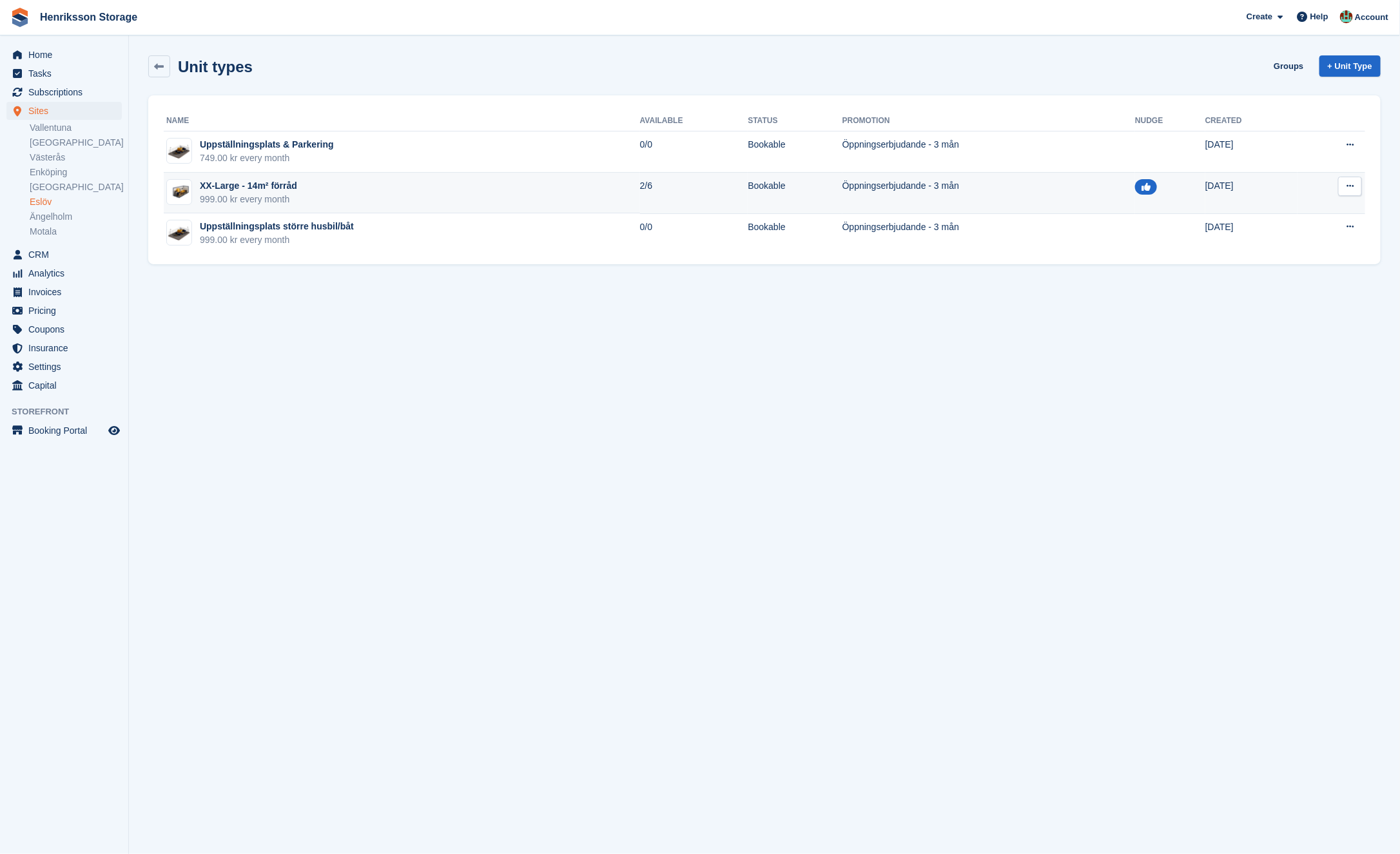
click at [361, 197] on td "XX-Large - 14m² förråd 999.00 kr every month" at bounding box center [402, 194] width 477 height 41
